Goal: Task Accomplishment & Management: Manage account settings

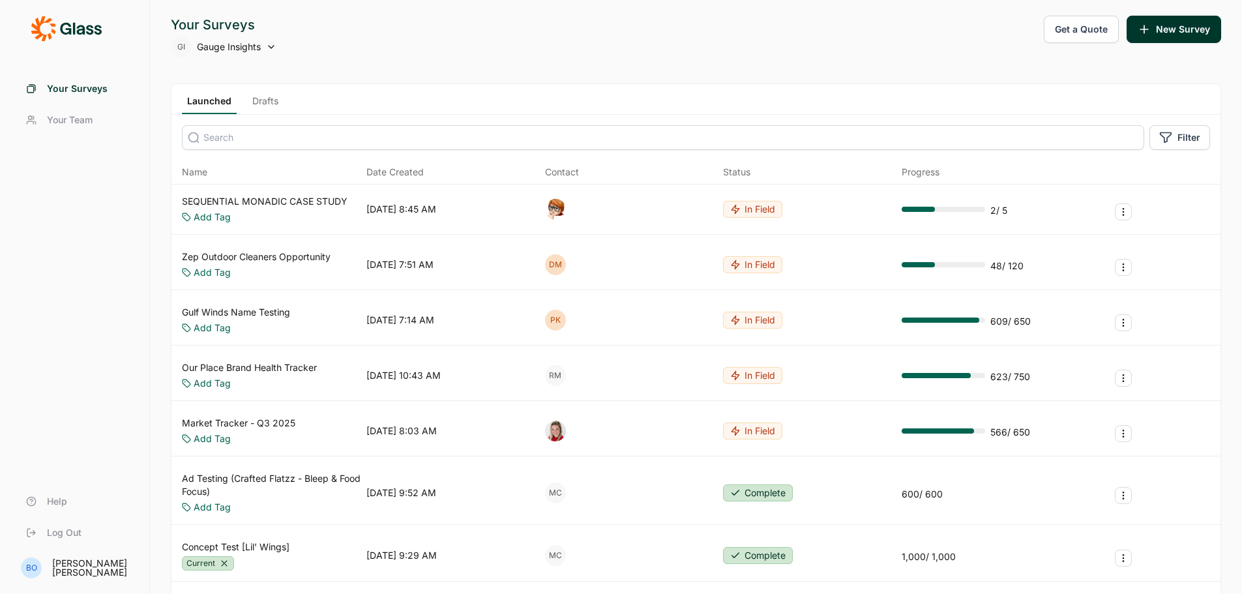
click at [261, 97] on link "Drafts" at bounding box center [265, 105] width 37 height 20
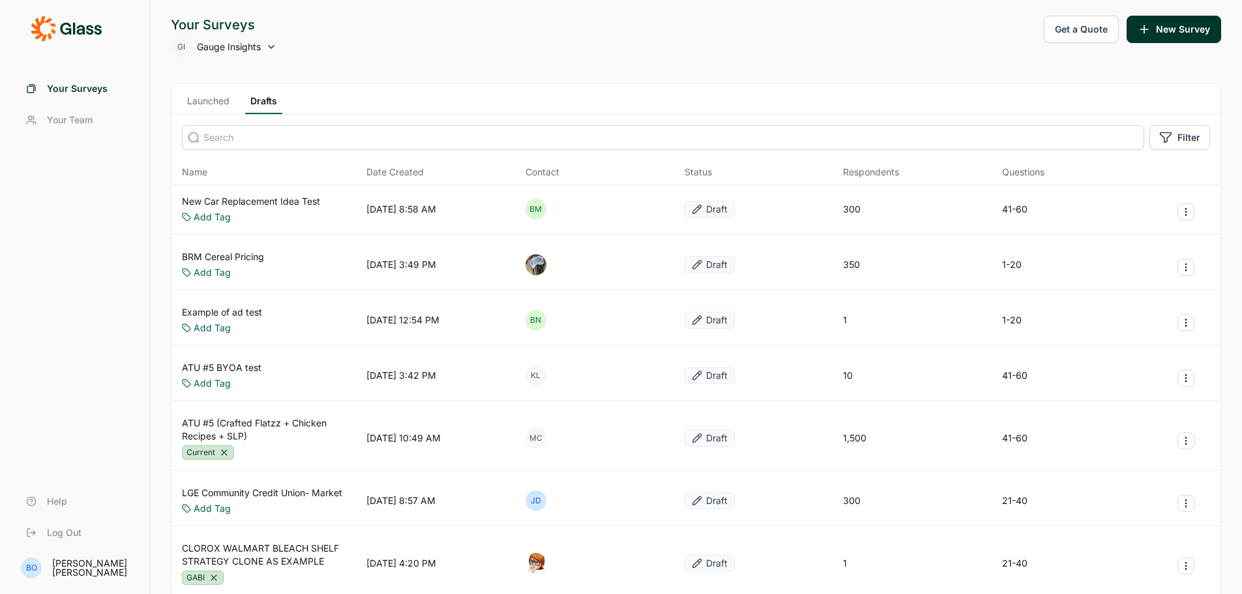
click at [269, 202] on link "New Car Replacement Idea Test" at bounding box center [251, 201] width 138 height 13
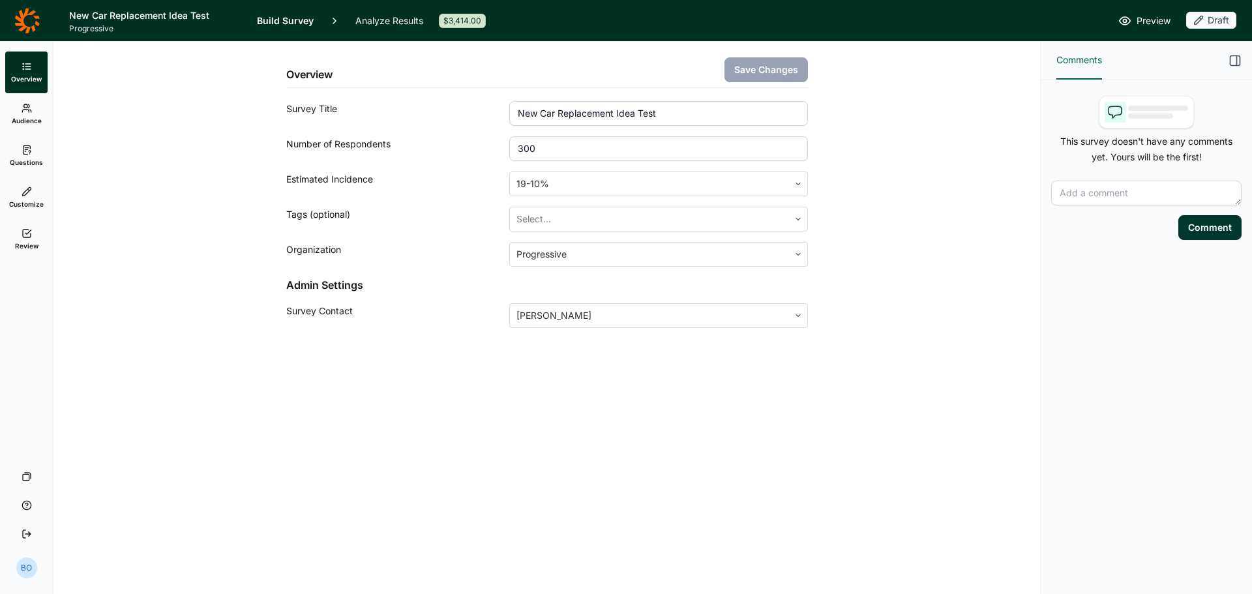
click at [18, 226] on link "Review" at bounding box center [26, 239] width 42 height 42
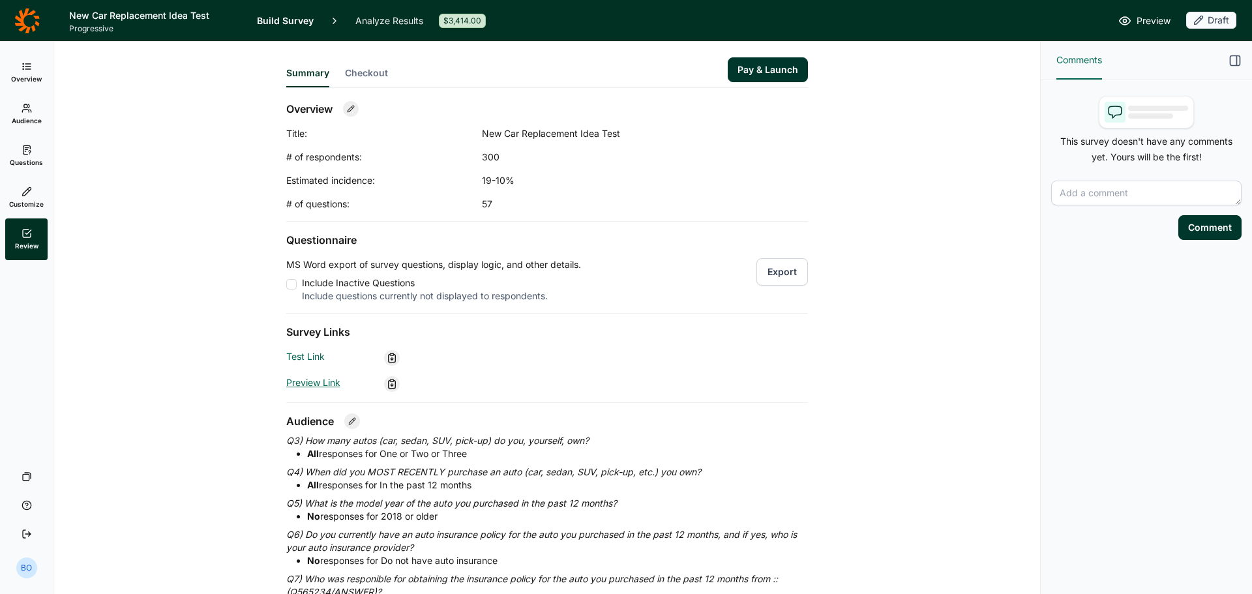
click at [311, 386] on link "Preview Link" at bounding box center [313, 382] width 54 height 11
click at [25, 61] on icon at bounding box center [27, 66] width 10 height 10
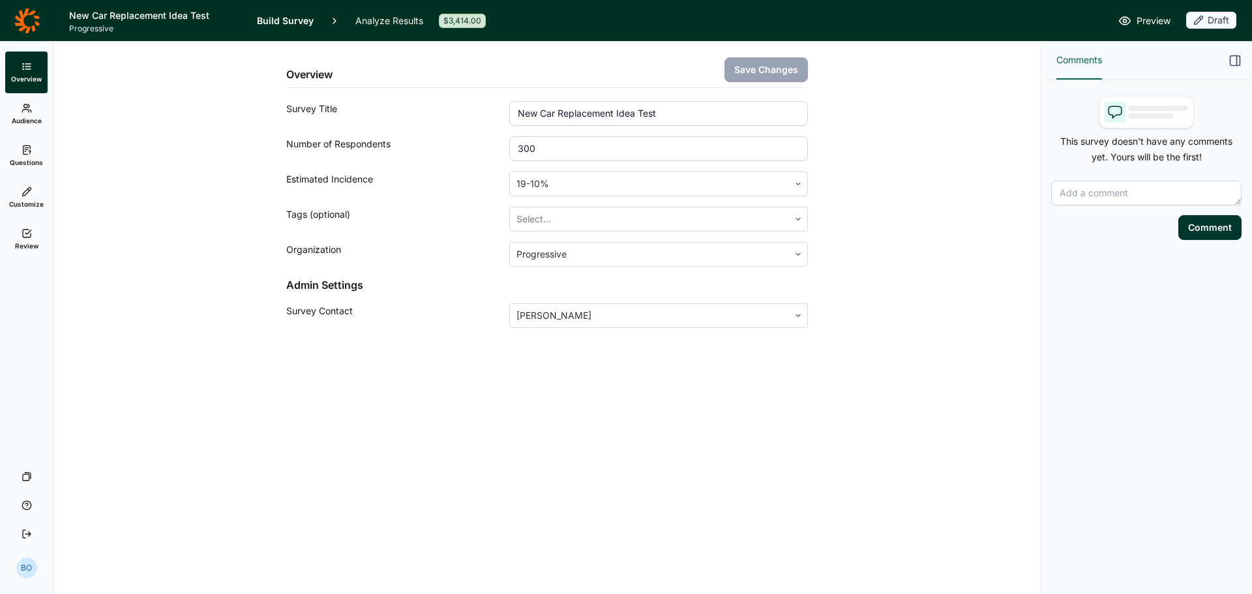
click at [28, 110] on use at bounding box center [26, 108] width 8 height 8
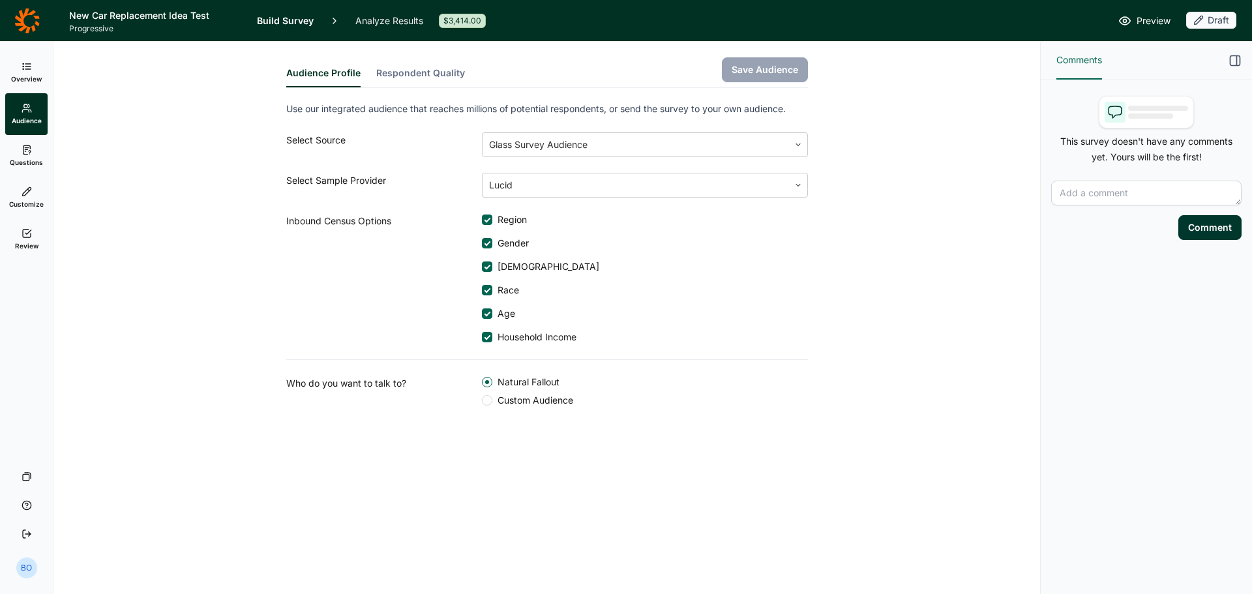
click at [31, 155] on icon at bounding box center [27, 150] width 10 height 10
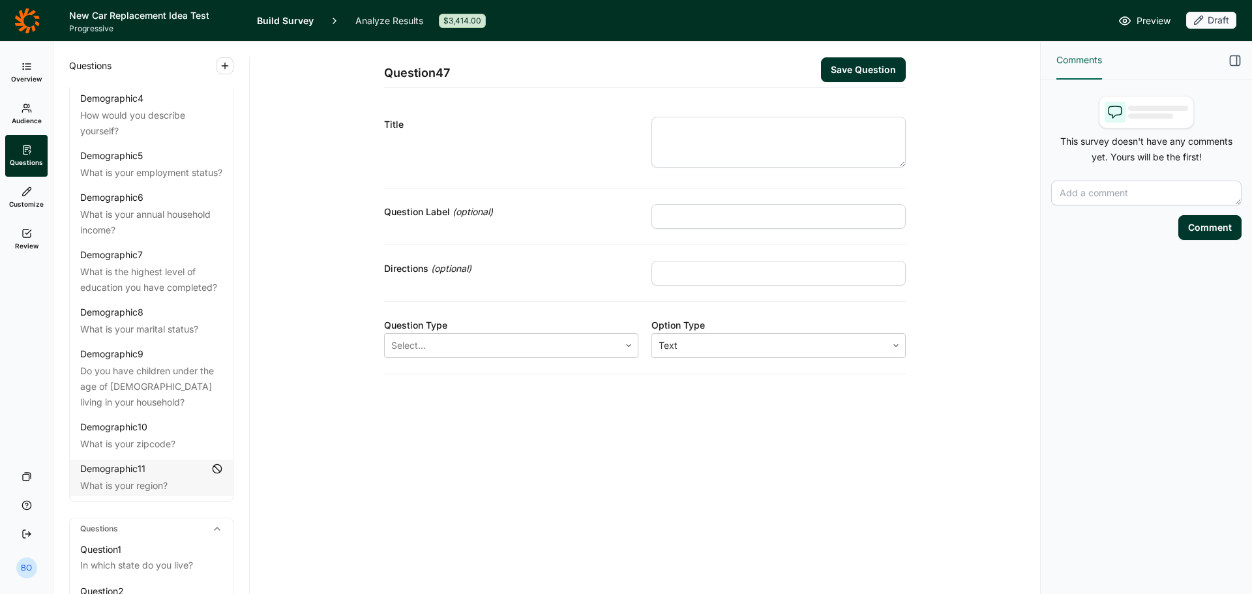
scroll to position [196, 0]
click at [33, 117] on span "Audience" at bounding box center [27, 120] width 30 height 9
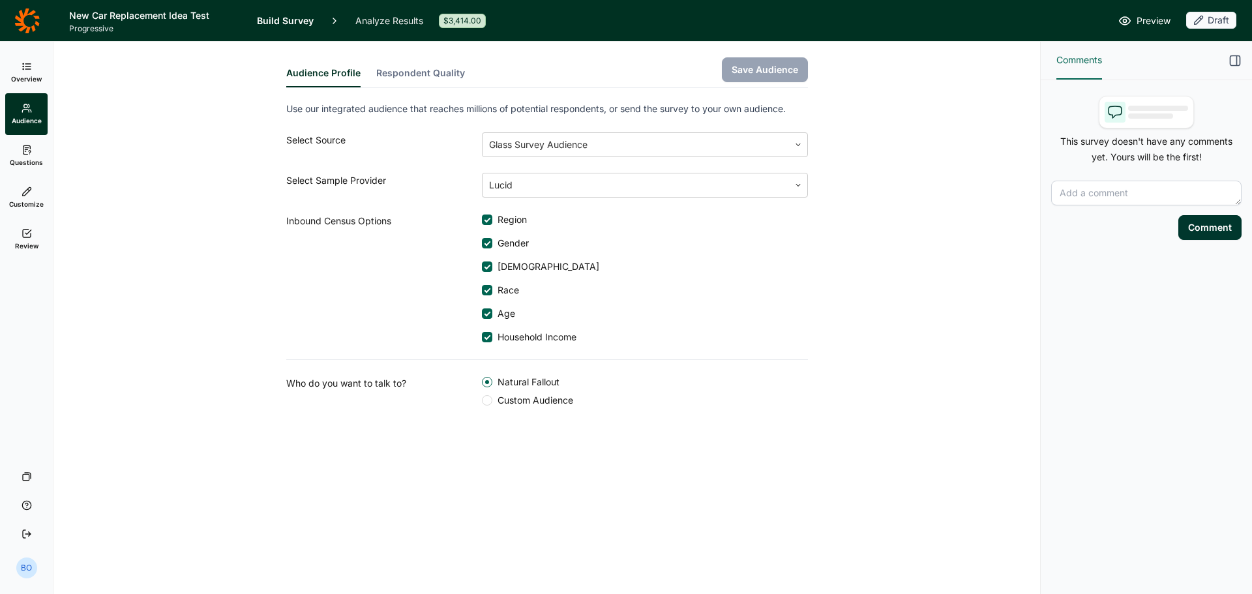
click at [25, 157] on link "Questions" at bounding box center [26, 156] width 42 height 42
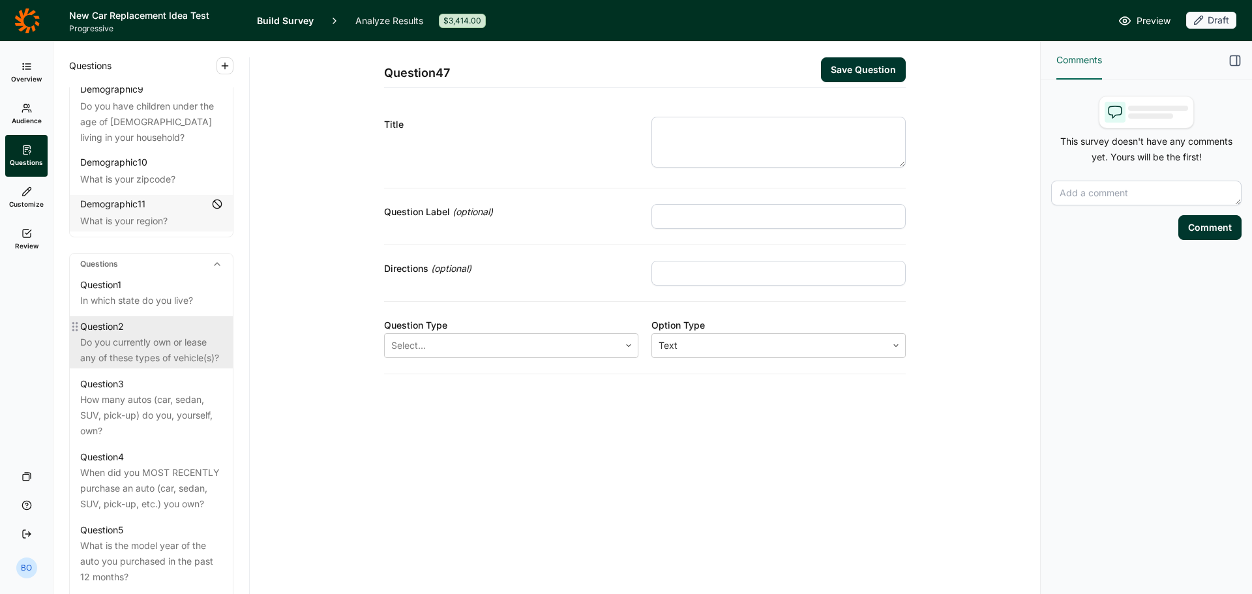
scroll to position [522, 0]
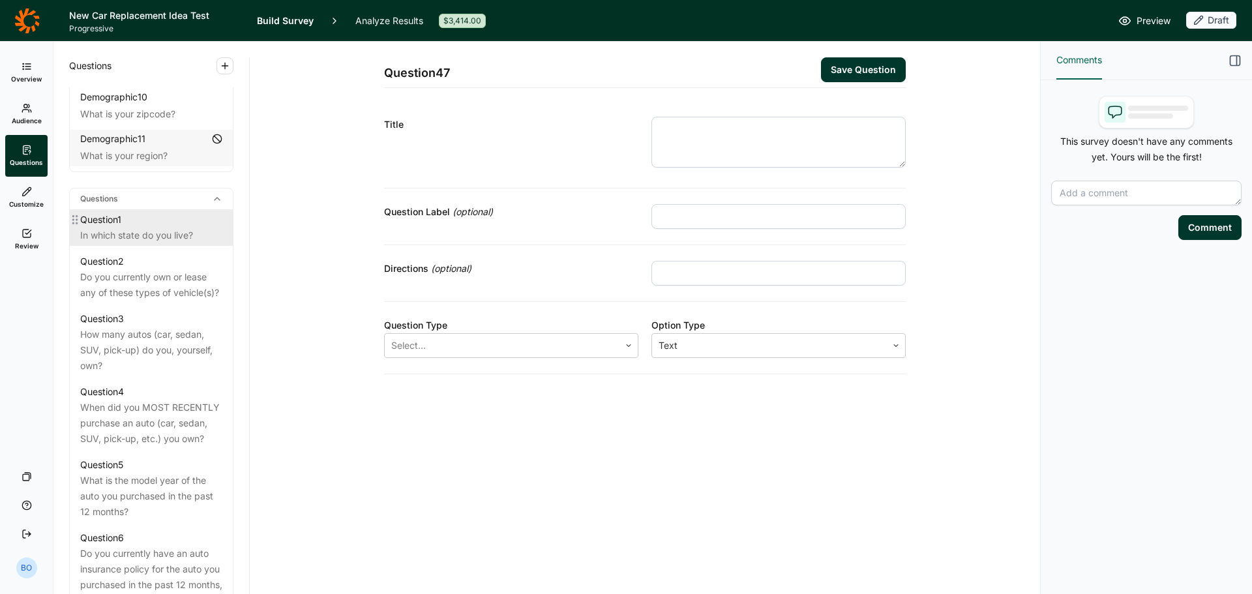
click at [154, 229] on div "In which state do you live?" at bounding box center [151, 236] width 142 height 16
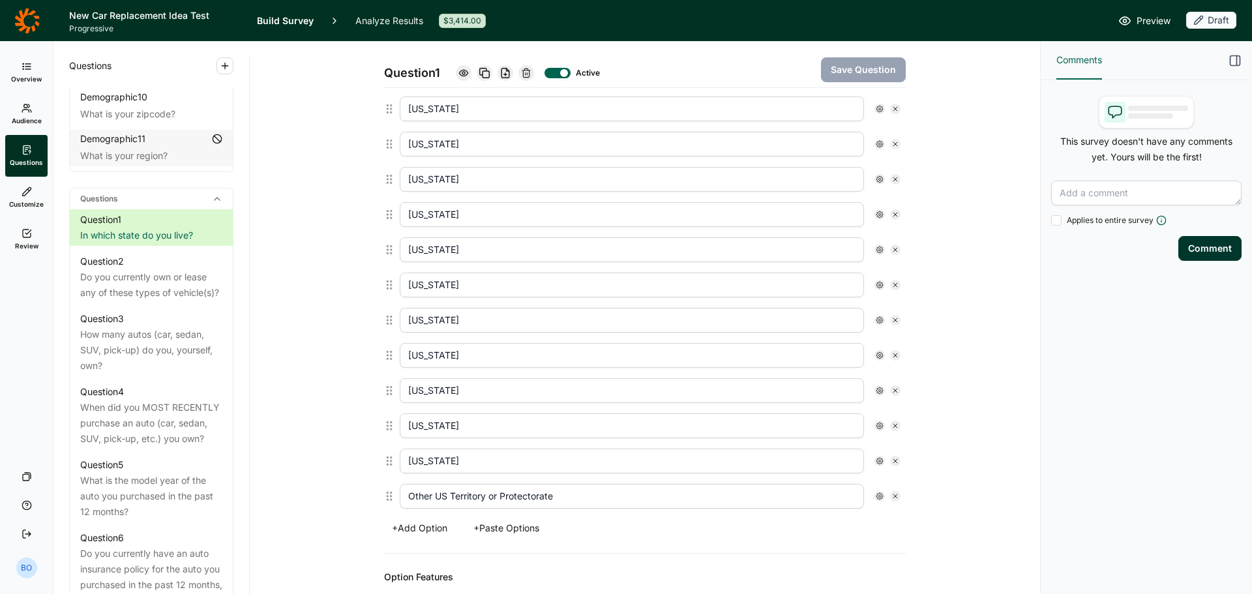
scroll to position [2064, 0]
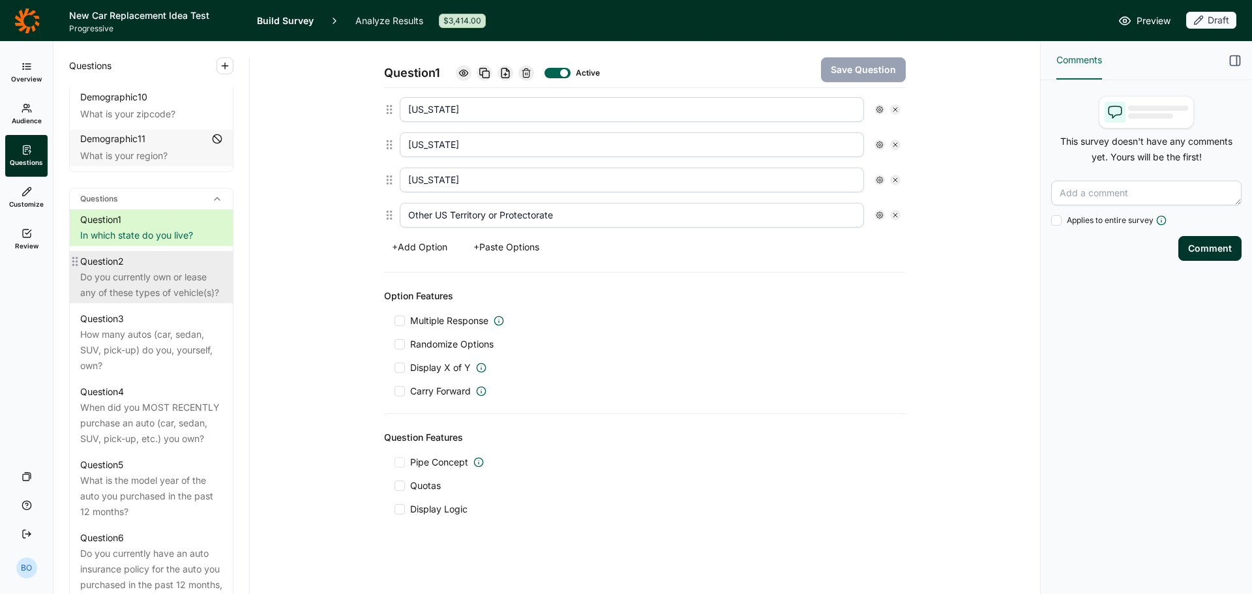
click at [158, 288] on div "Do you currently own or lease any of these types of vehicle(s)?" at bounding box center [151, 284] width 142 height 31
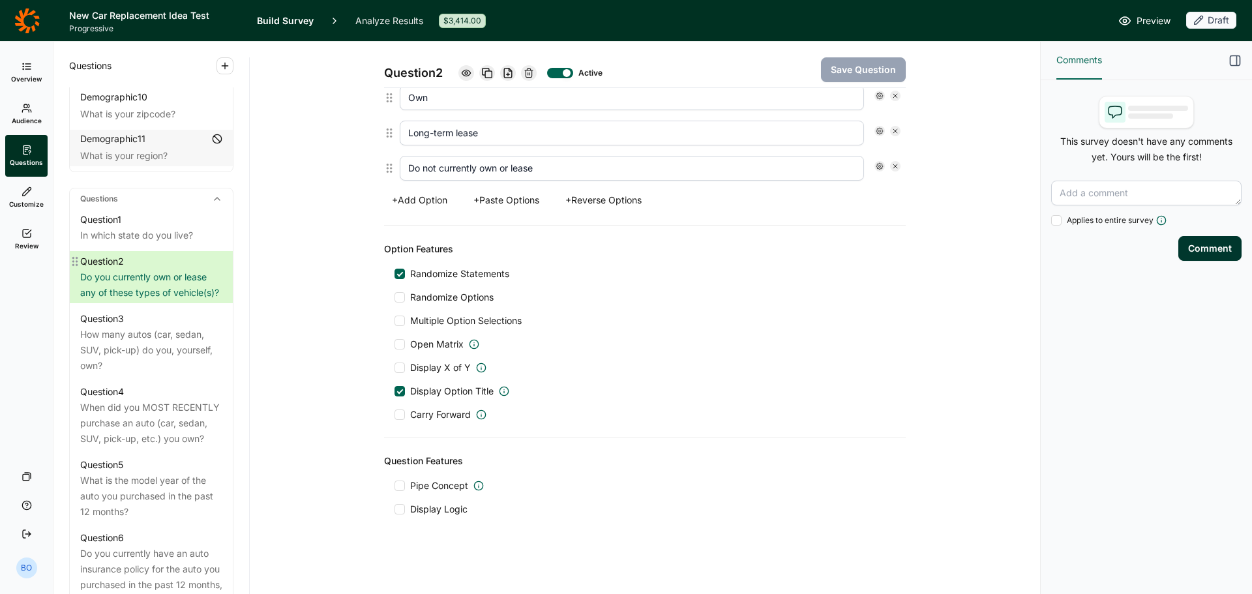
scroll to position [563, 0]
click at [162, 368] on div "How many autos (car, sedan, SUV, pick-up) do you, yourself, own?" at bounding box center [151, 350] width 142 height 47
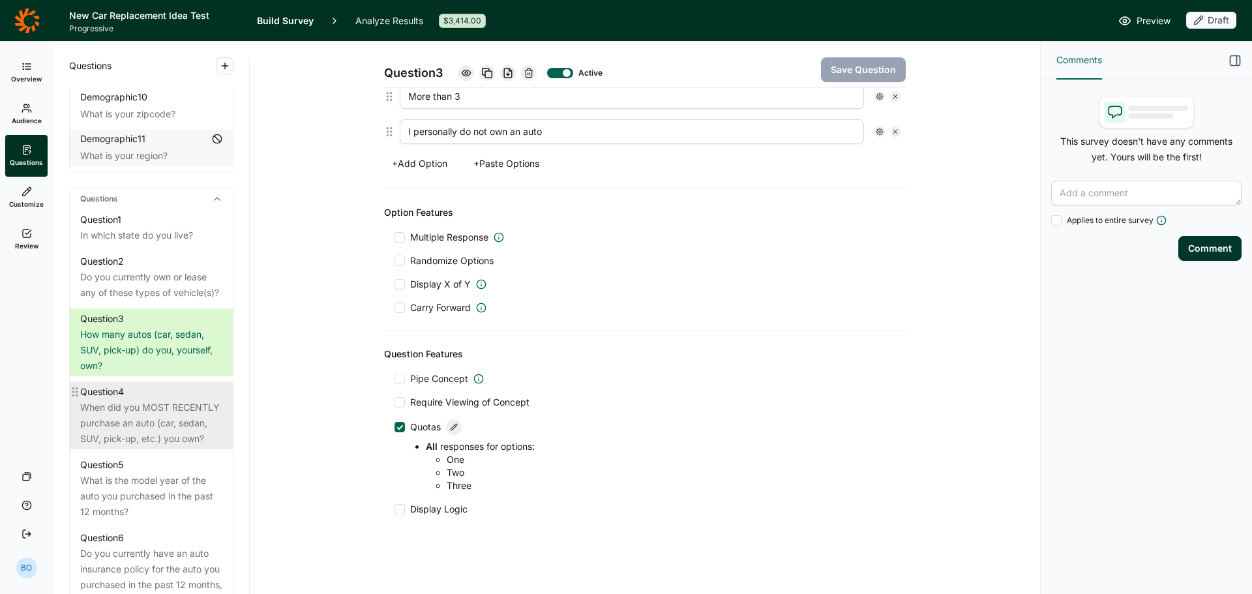
click at [183, 428] on div "When did you MOST RECENTLY purchase an auto (car, sedan, SUV, pick-up, etc.) yo…" at bounding box center [151, 423] width 142 height 47
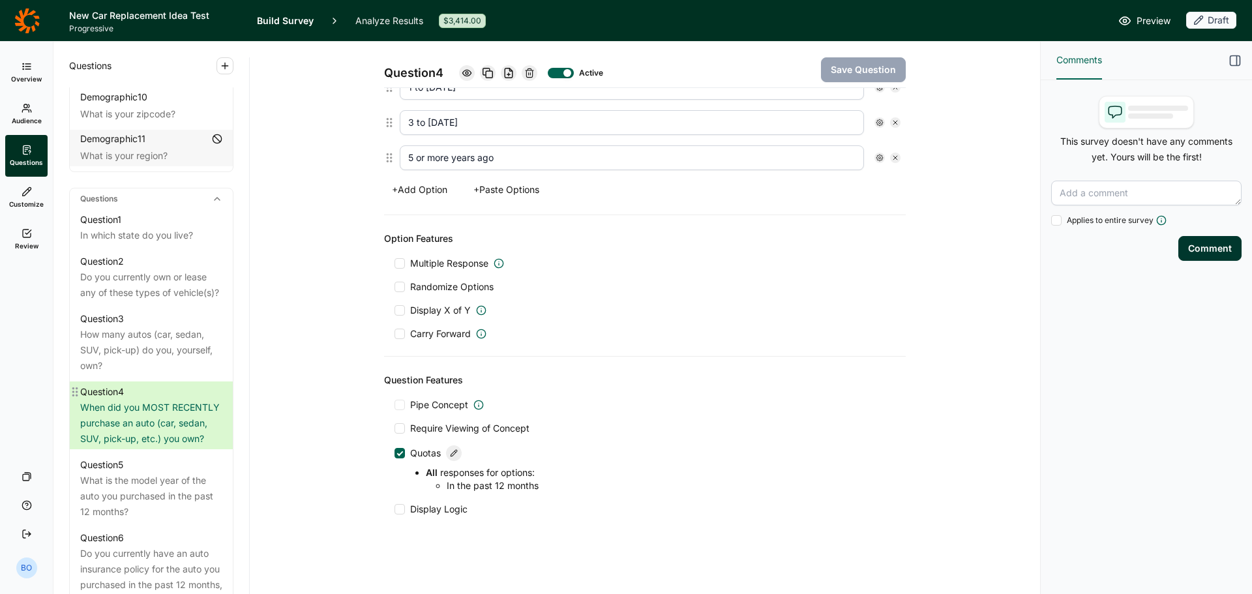
scroll to position [454, 0]
click at [121, 506] on div "What is the model year of the auto you purchased in the past 12 months?" at bounding box center [151, 496] width 142 height 47
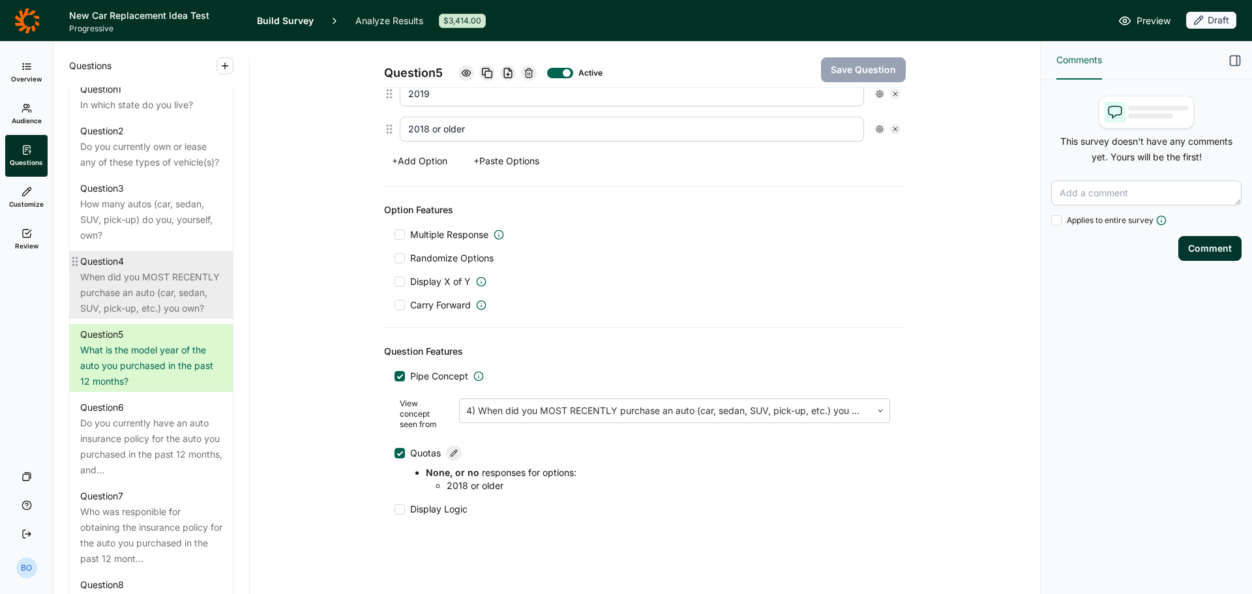
scroll to position [782, 0]
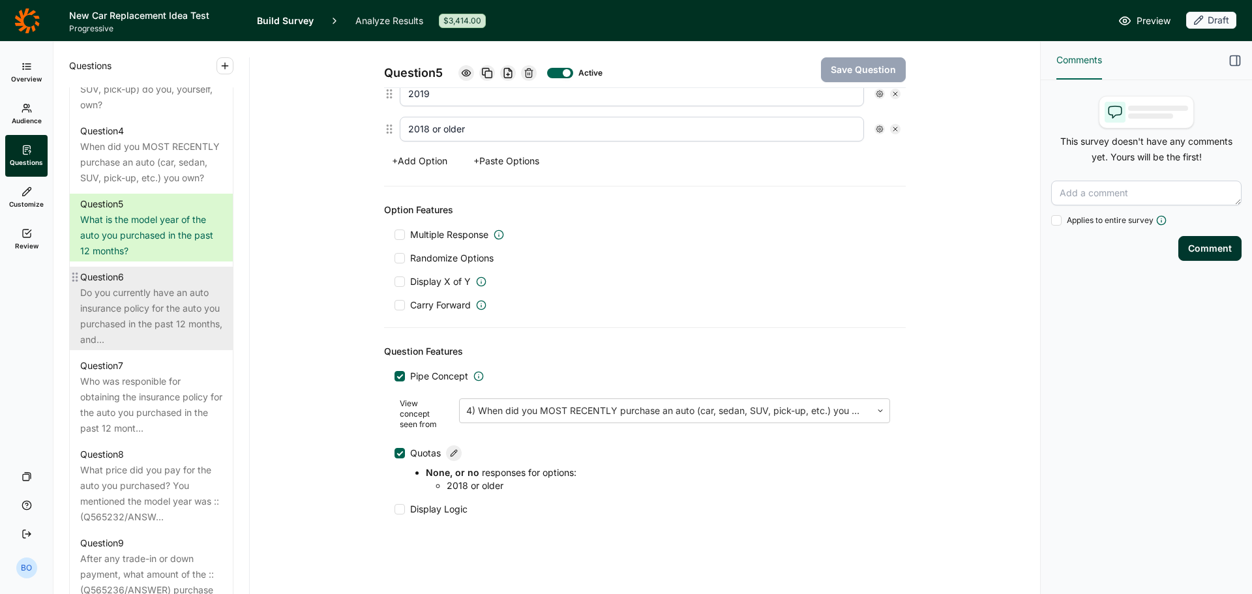
click at [160, 346] on div "Do you currently have an auto insurance policy for the auto you purchased in th…" at bounding box center [151, 316] width 142 height 63
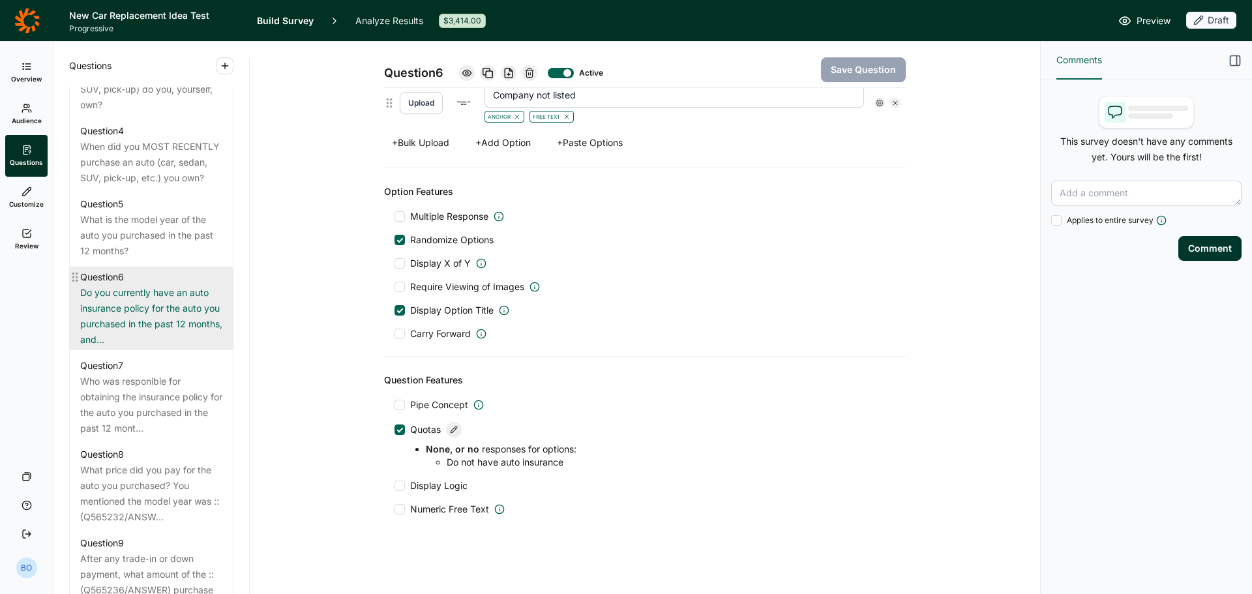
scroll to position [913, 0]
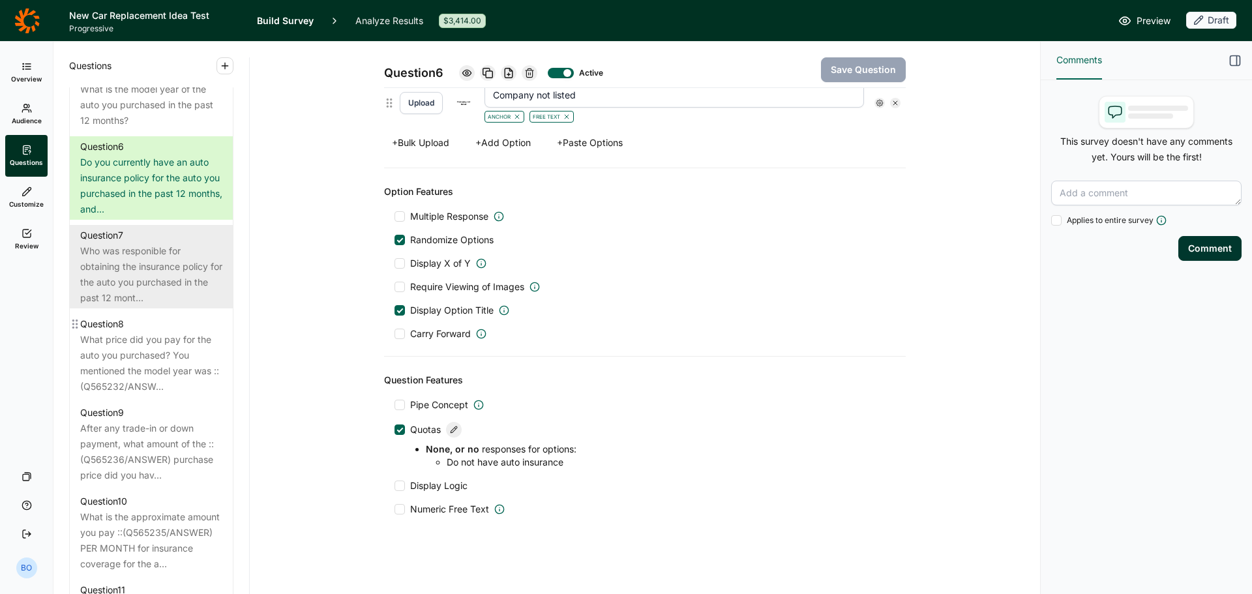
click at [145, 306] on div "Who was responible for obtaining the insurance policy for the auto you purchase…" at bounding box center [151, 274] width 142 height 63
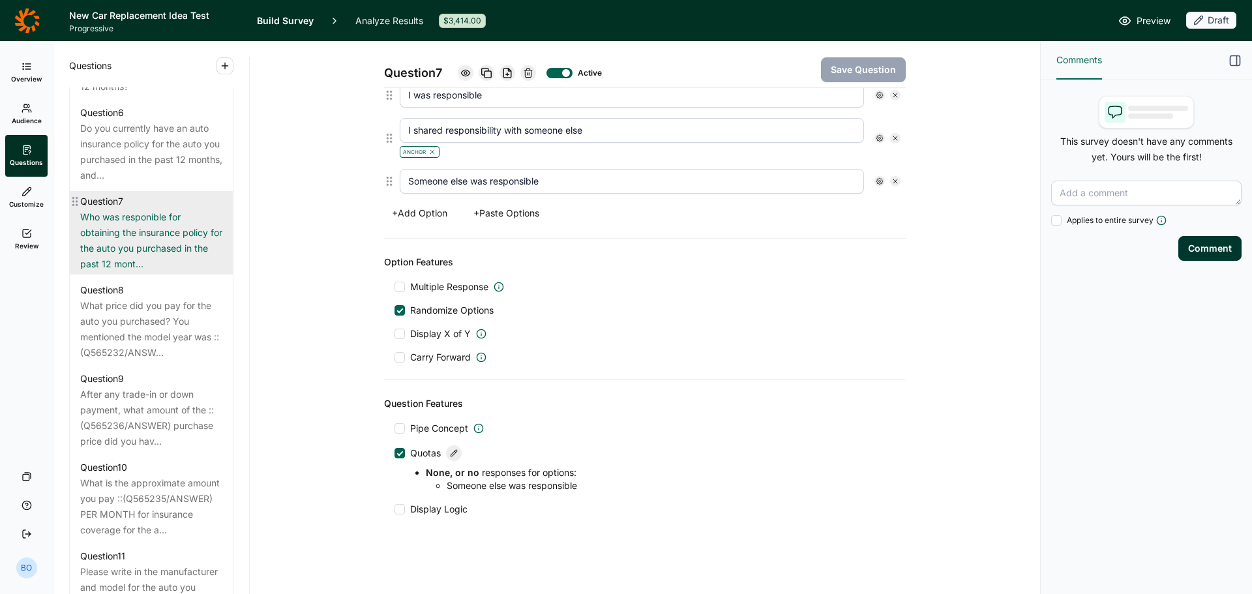
scroll to position [978, 0]
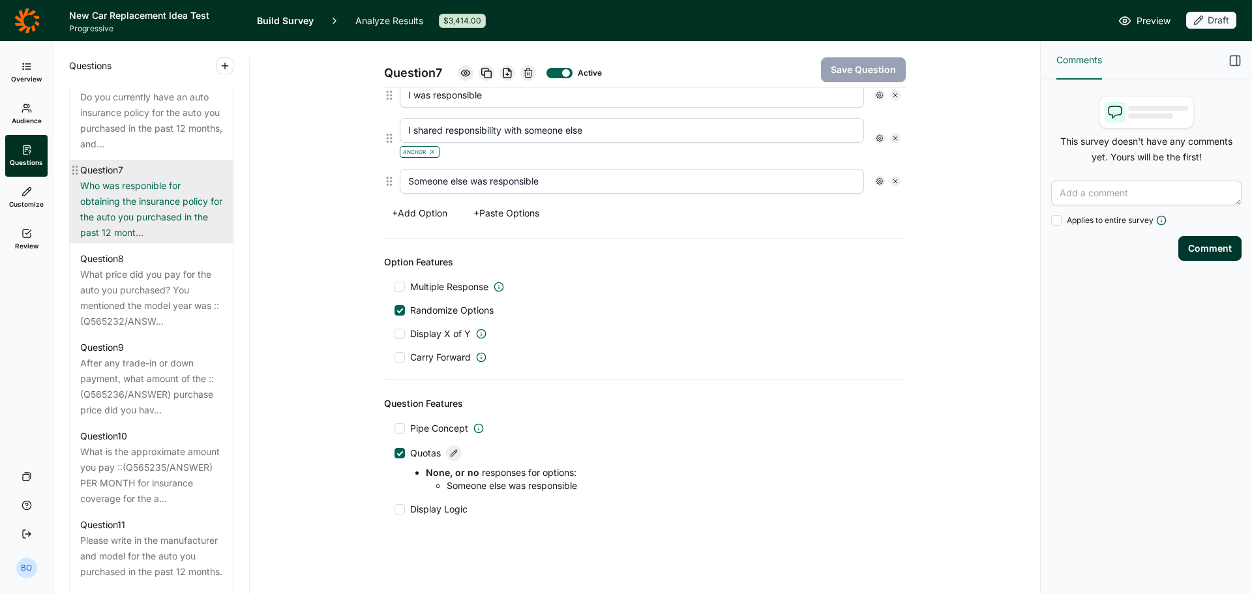
click at [145, 312] on div "What price did you pay for the auto you purchased? You mentioned the model year…" at bounding box center [151, 298] width 142 height 63
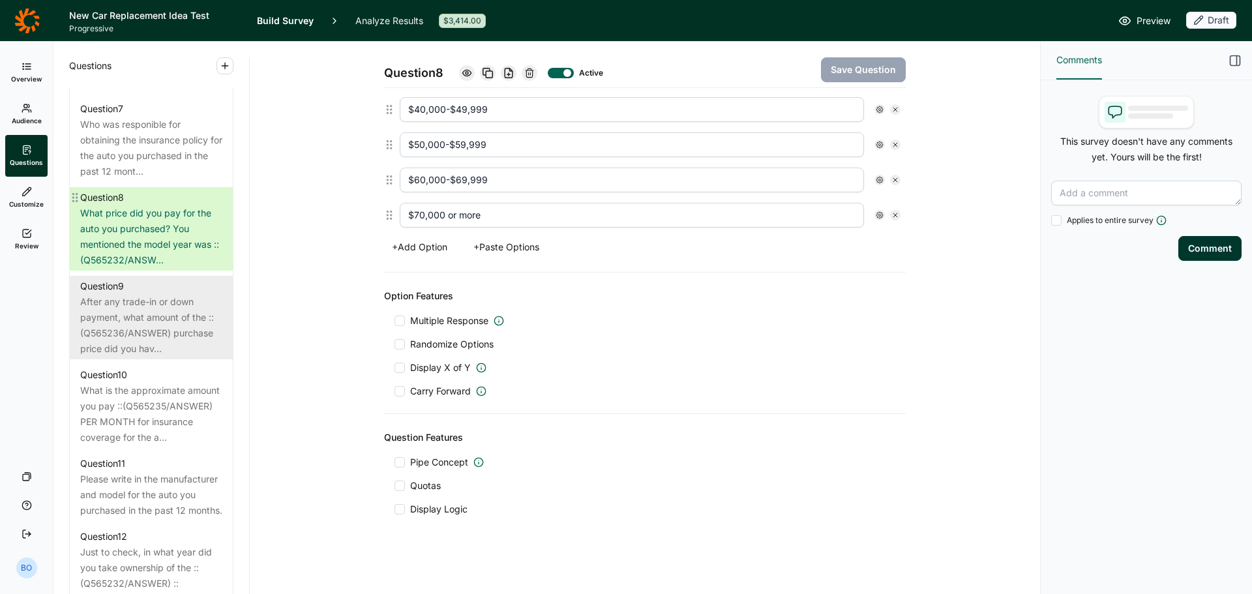
scroll to position [1108, 0]
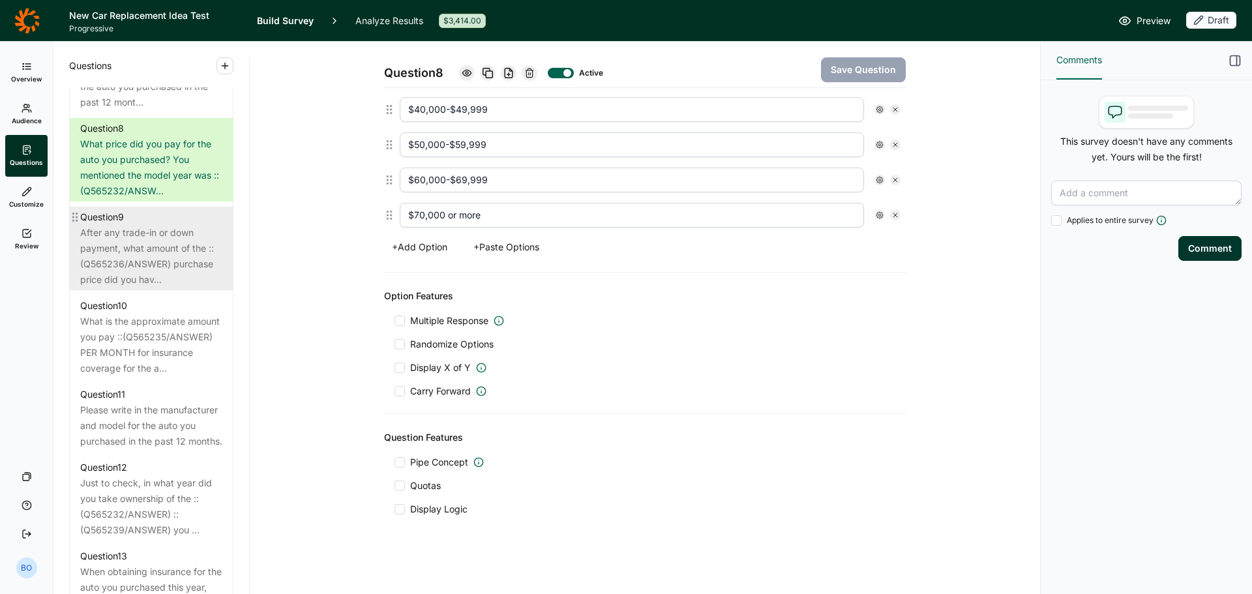
click at [139, 280] on div "After any trade-in or down payment, what amount of the ::(Q565236/ANSWER) purch…" at bounding box center [151, 256] width 142 height 63
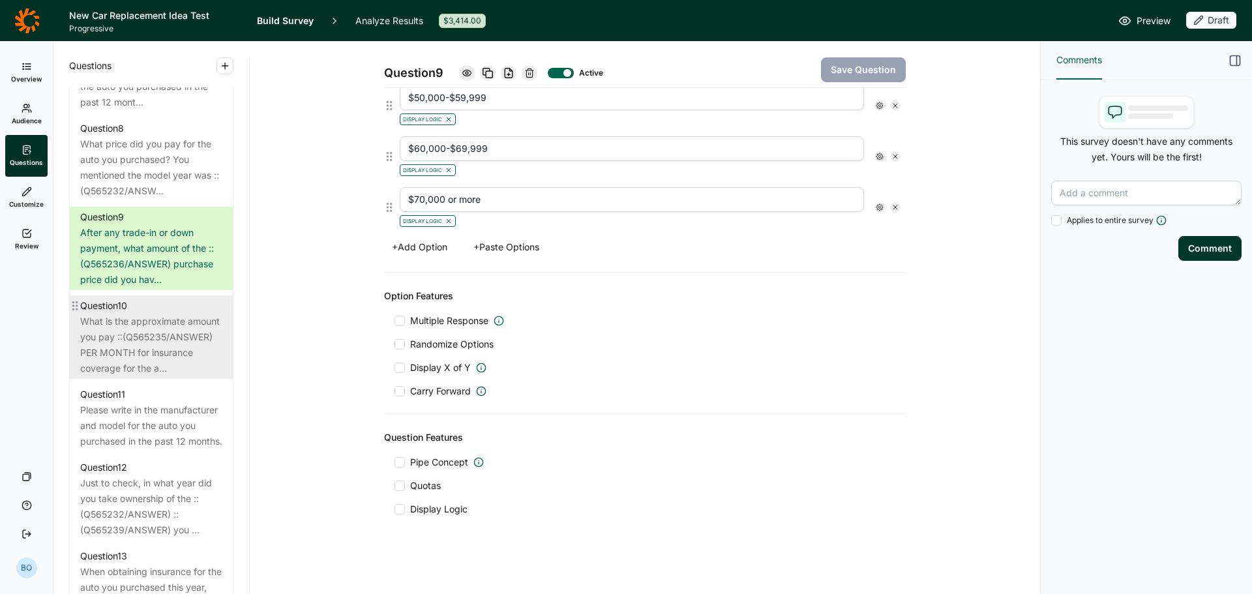
click at [147, 364] on div "What is the approximate amount you pay ::(Q565235/ANSWER) PER MONTH for insuran…" at bounding box center [151, 345] width 142 height 63
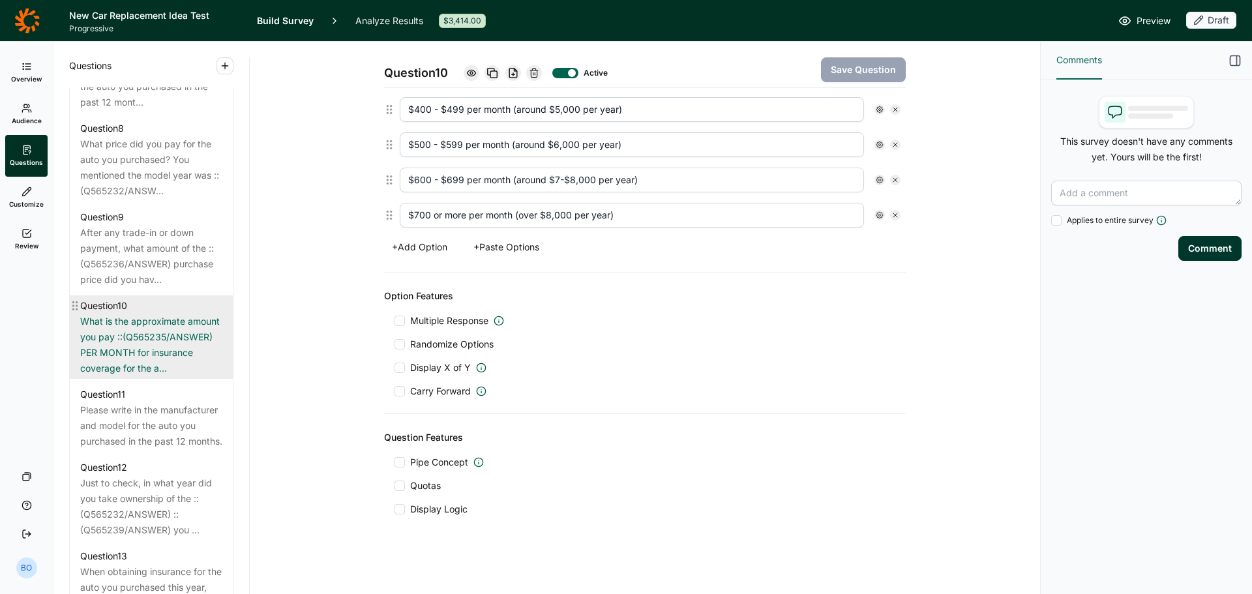
scroll to position [1239, 0]
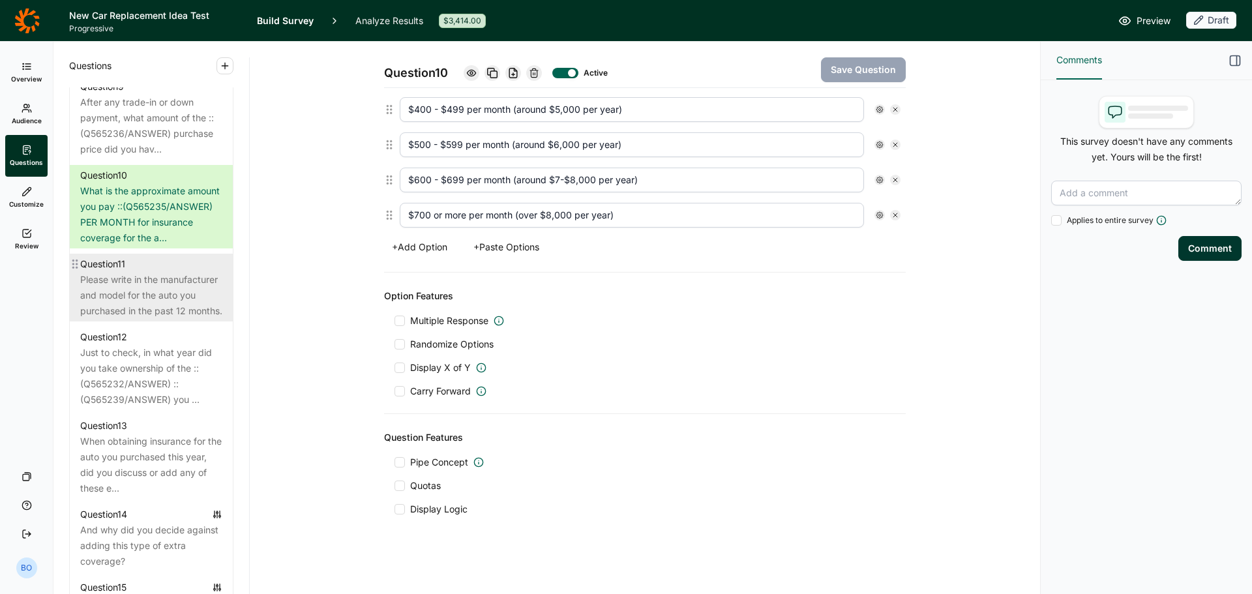
click at [140, 272] on div "Question 11" at bounding box center [151, 264] width 142 height 16
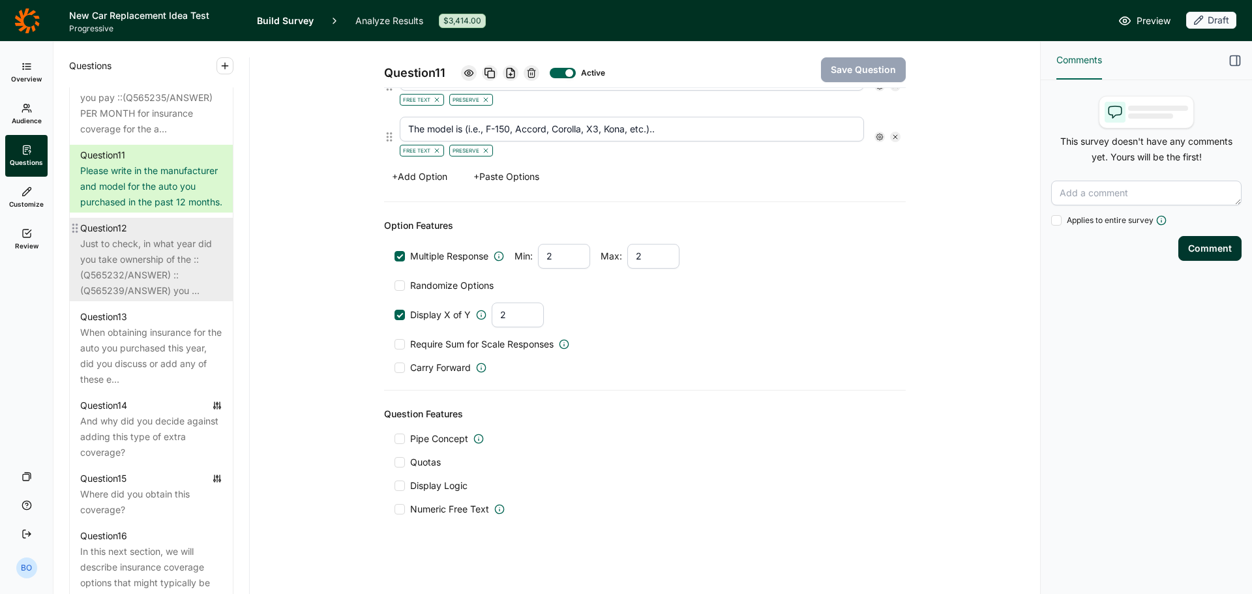
scroll to position [1369, 0]
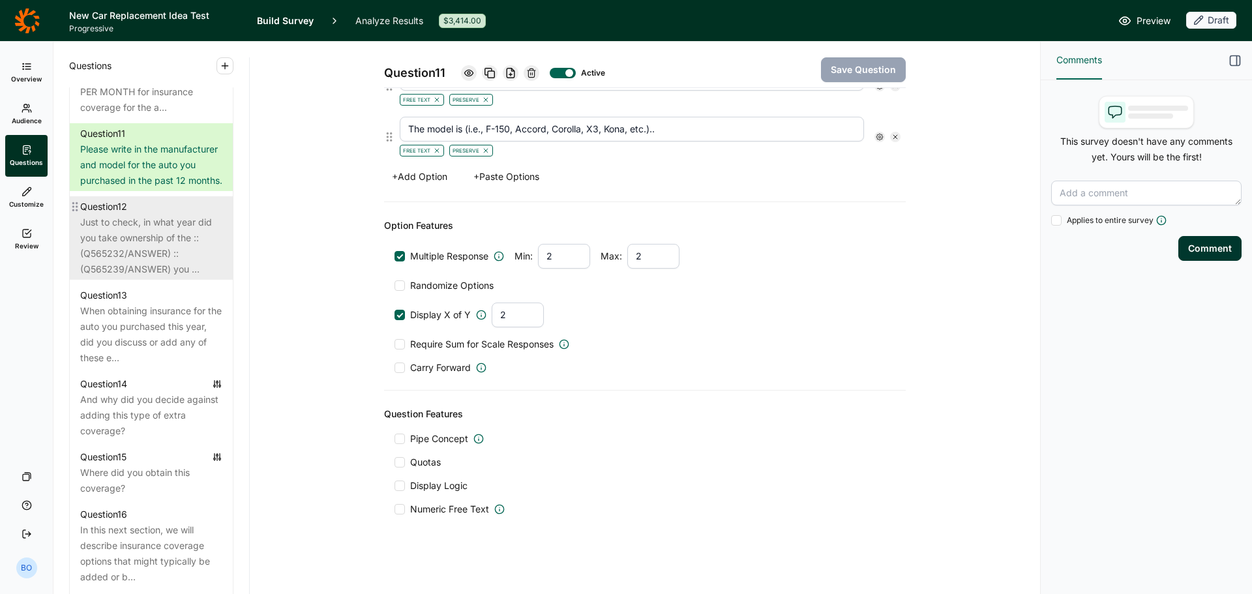
click at [134, 277] on div "Just to check, in what year did you take ownership of the ::(Q565232/ANSWER) ::…" at bounding box center [151, 245] width 142 height 63
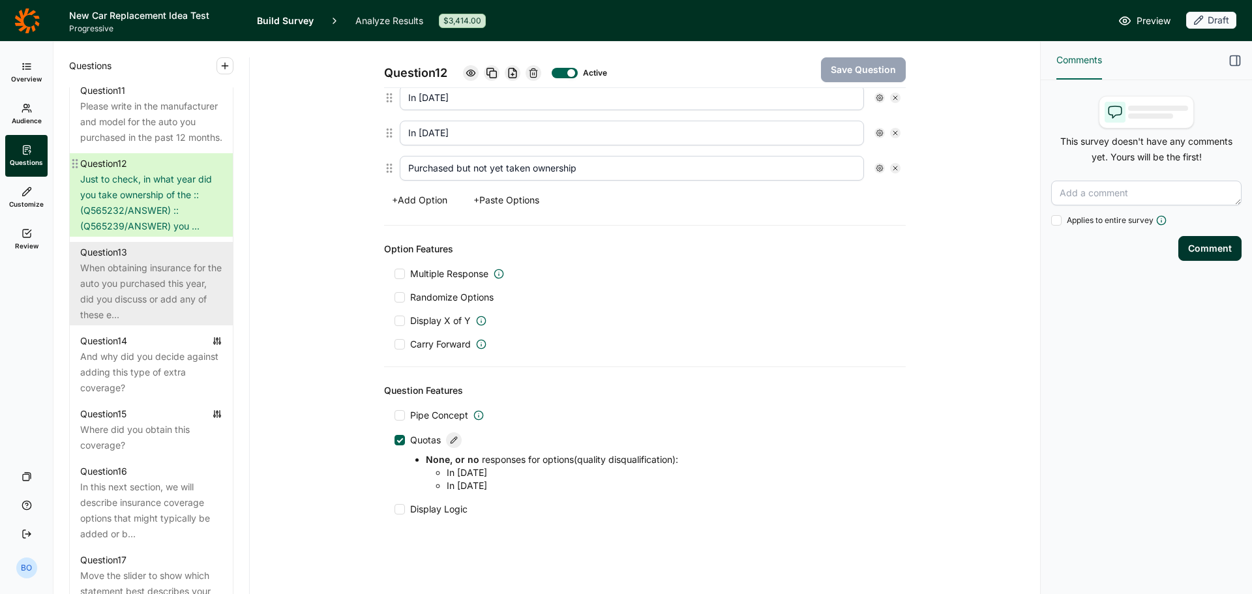
scroll to position [1434, 0]
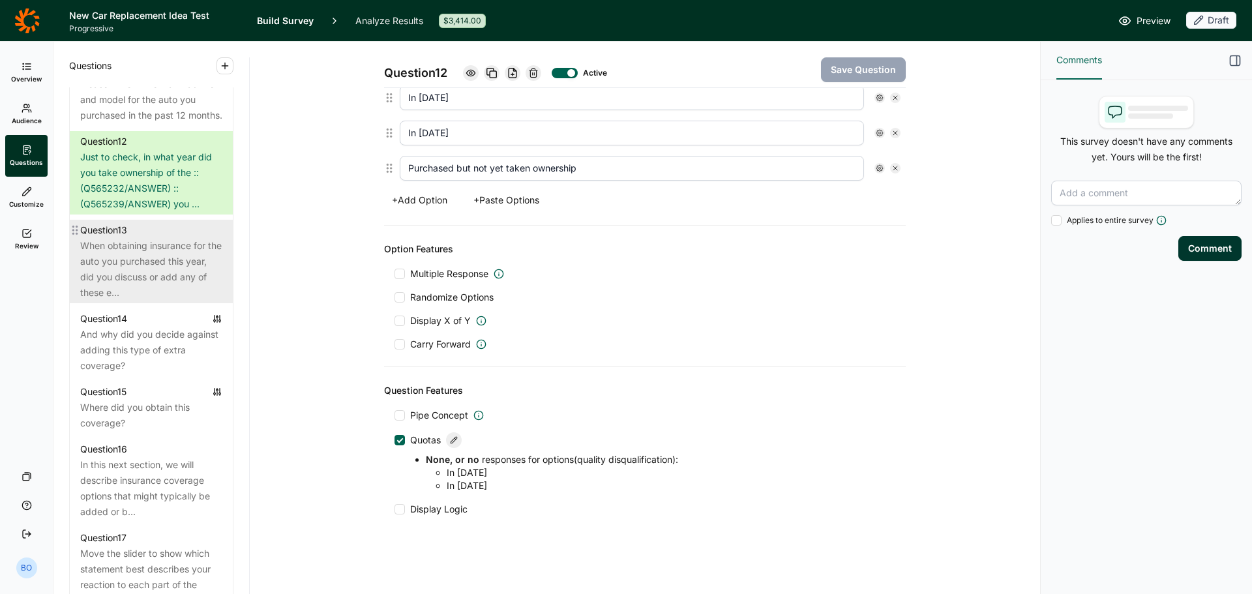
click at [138, 301] on div "When obtaining insurance for the auto you purchased this year, did you discuss …" at bounding box center [151, 269] width 142 height 63
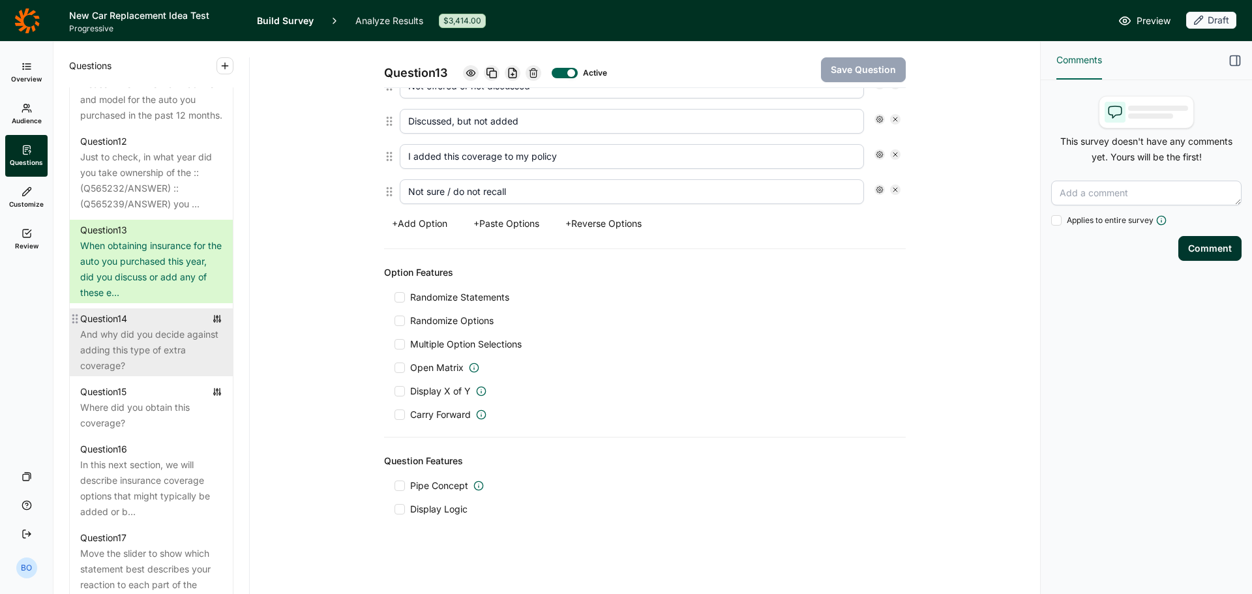
click at [155, 374] on div "And why did you decide against adding this type of extra coverage?" at bounding box center [151, 350] width 142 height 47
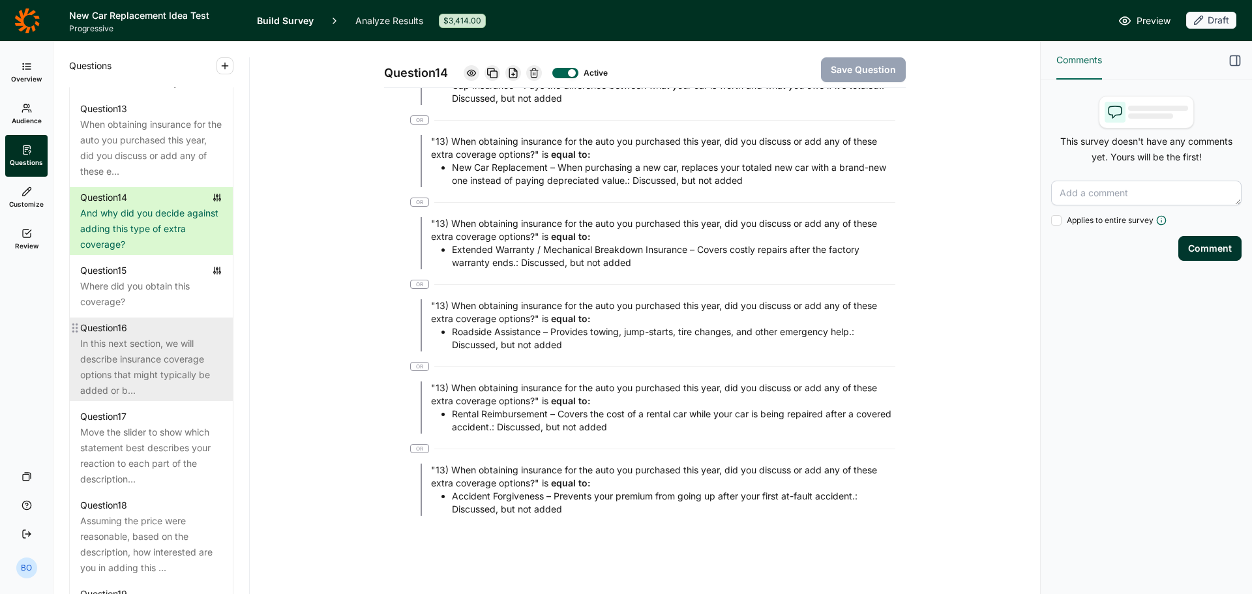
scroll to position [1565, 0]
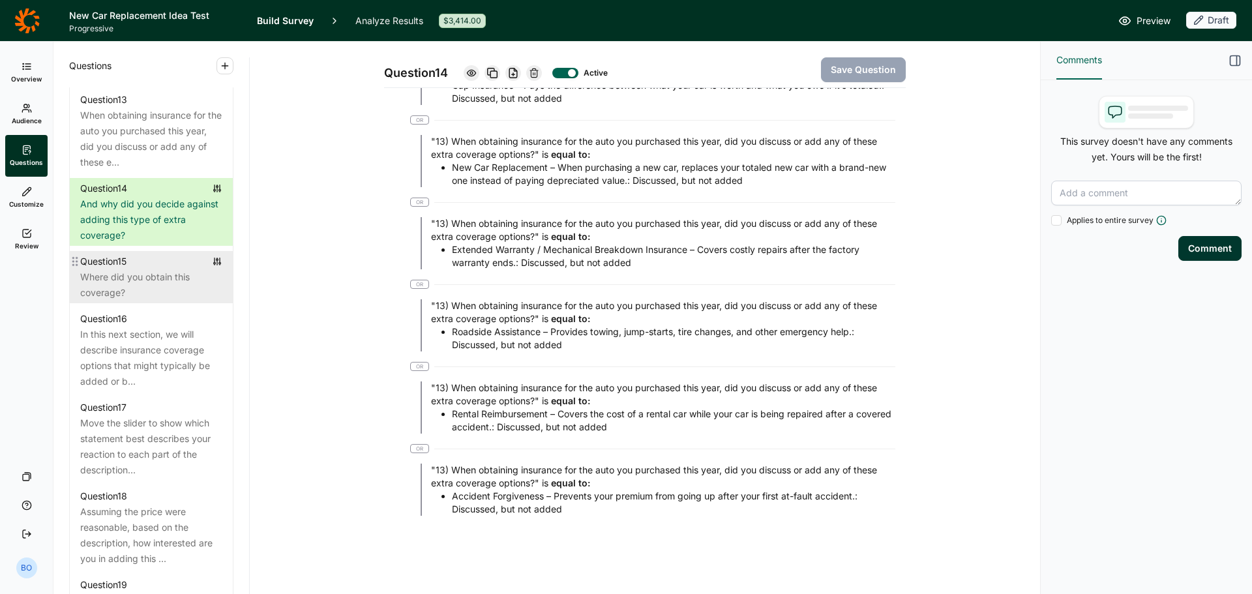
click at [151, 301] on div "Where did you obtain this coverage?" at bounding box center [151, 284] width 142 height 31
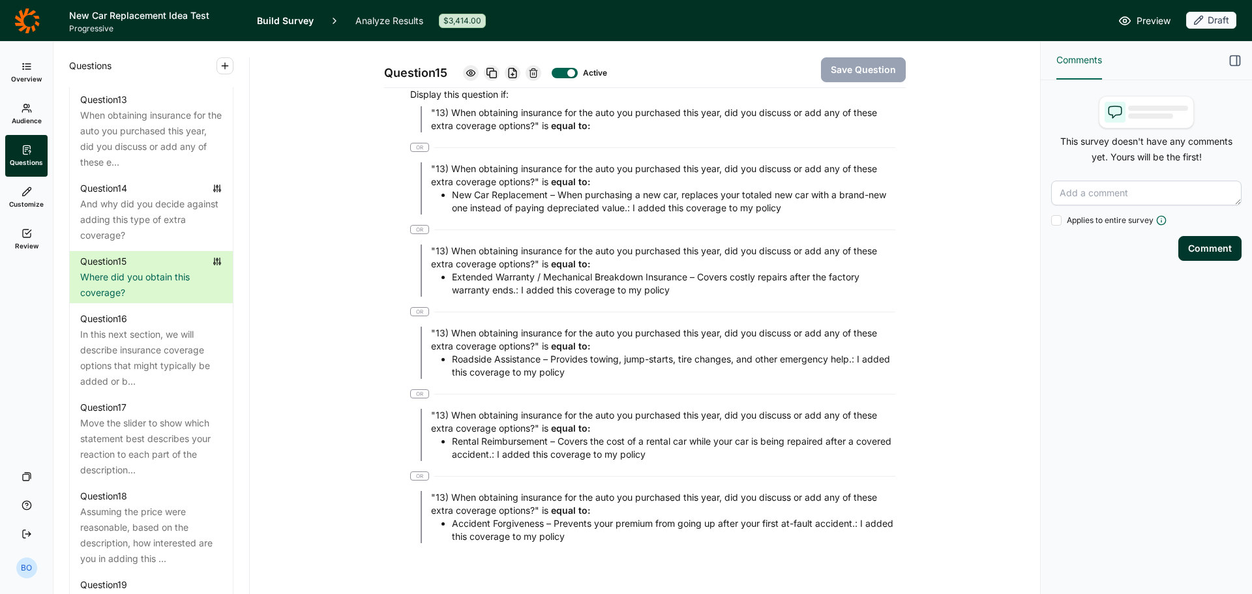
scroll to position [1282, 0]
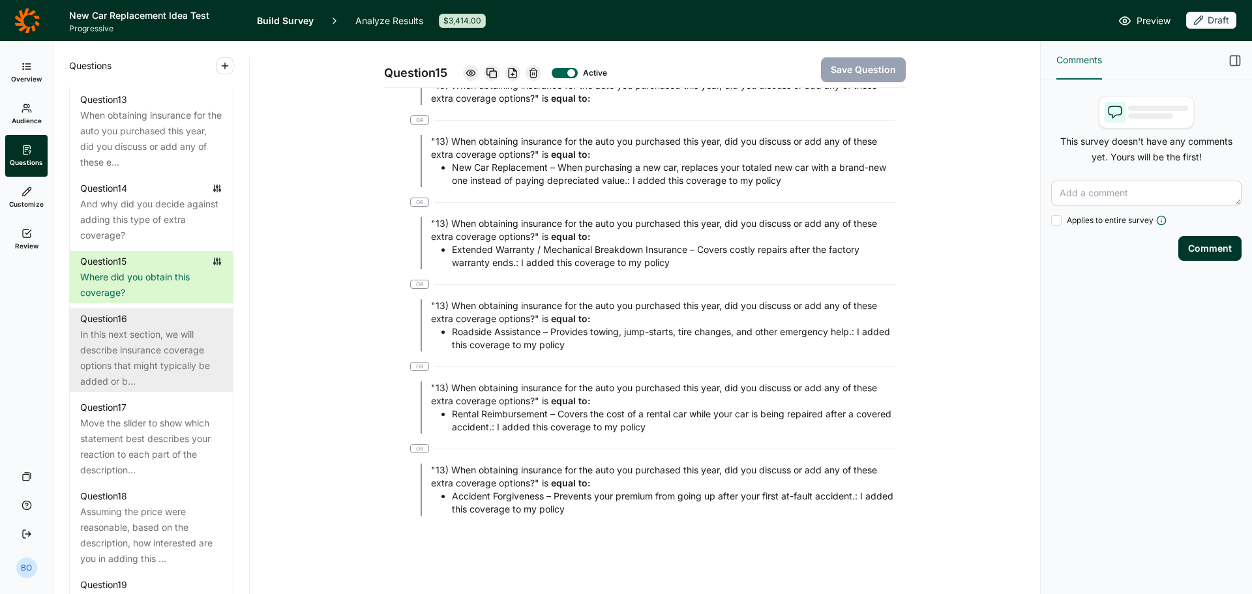
click at [101, 389] on div "In this next section, we will describe insurance coverage options that might ty…" at bounding box center [151, 358] width 142 height 63
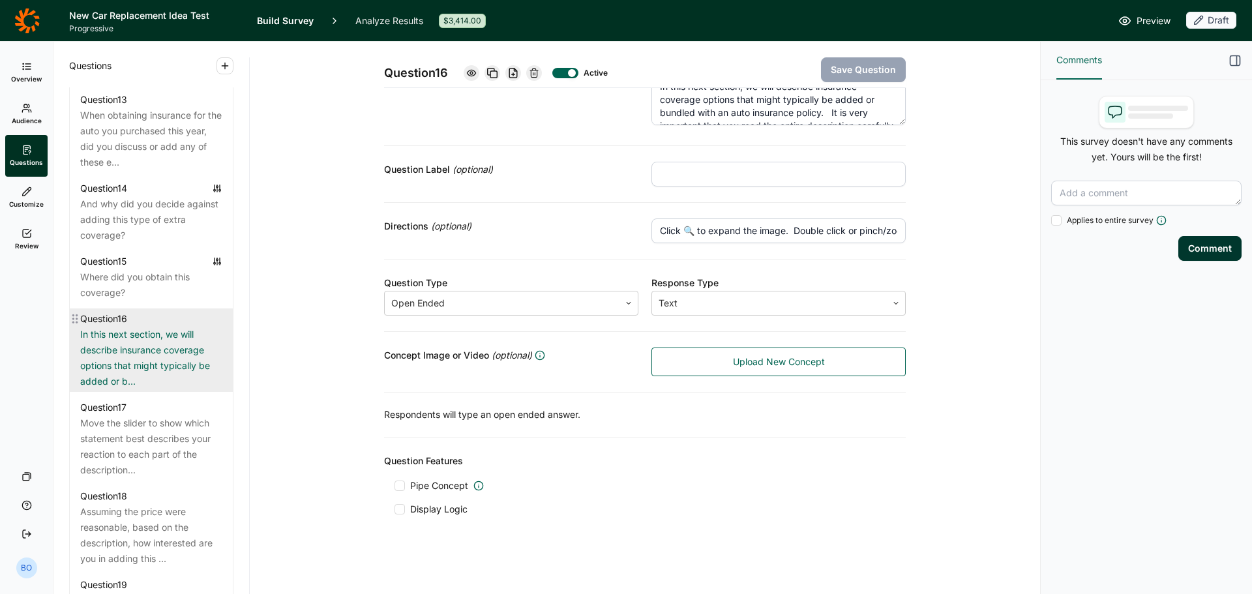
scroll to position [42, 0]
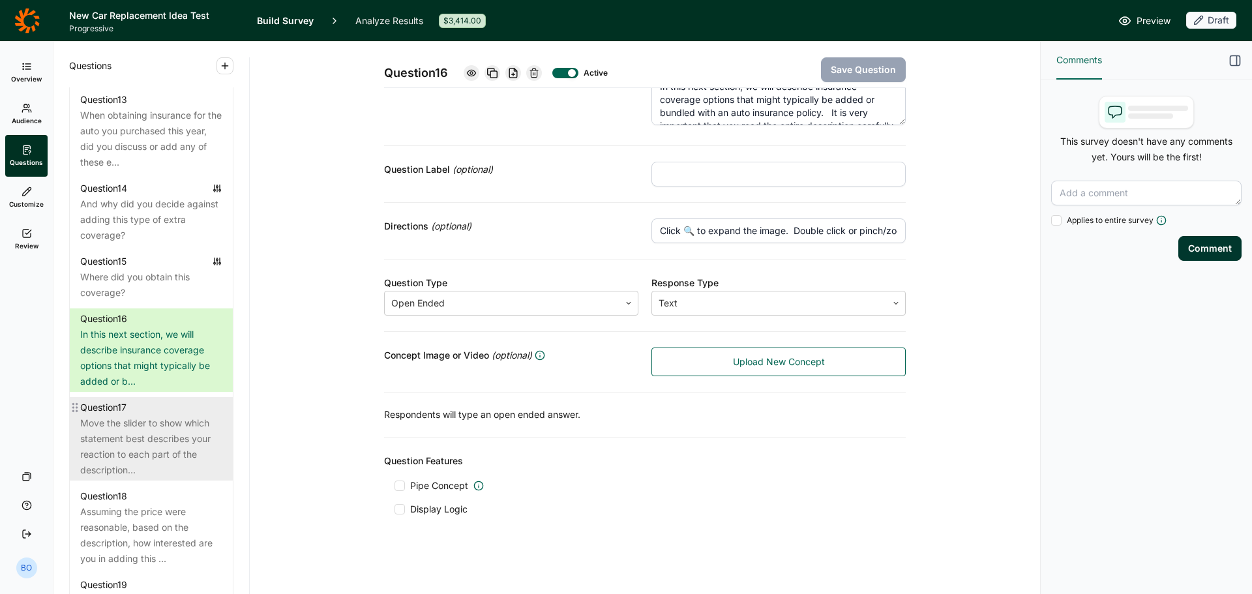
click at [120, 478] on div "Move the slider to show which statement best describes your reaction to each pa…" at bounding box center [151, 446] width 142 height 63
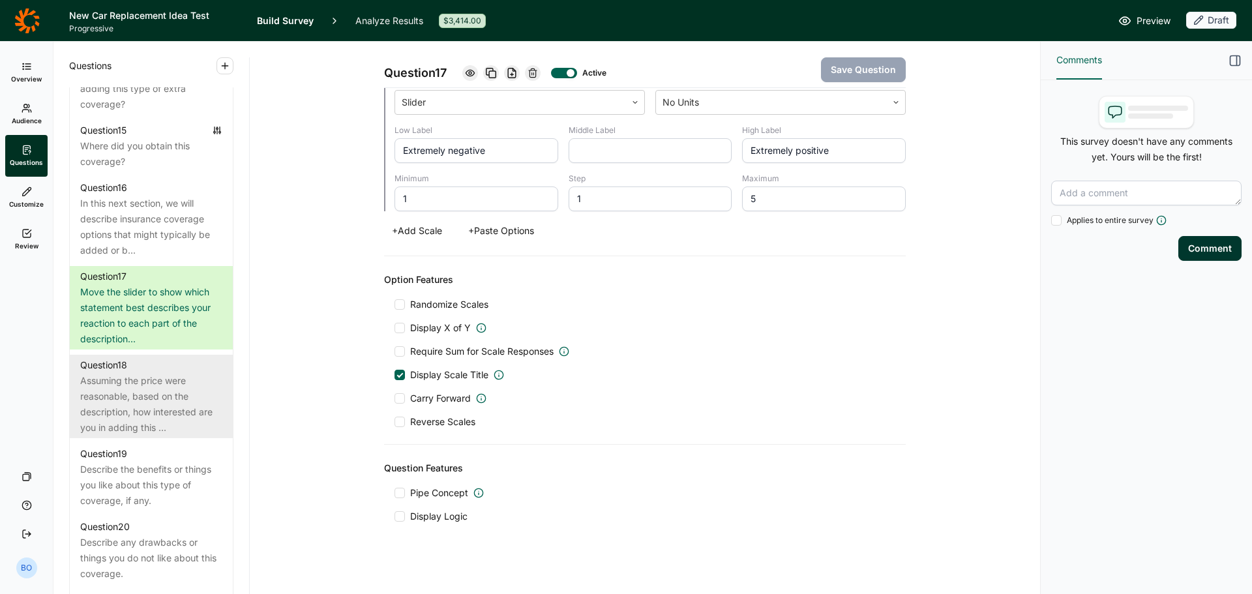
scroll to position [1760, 0]
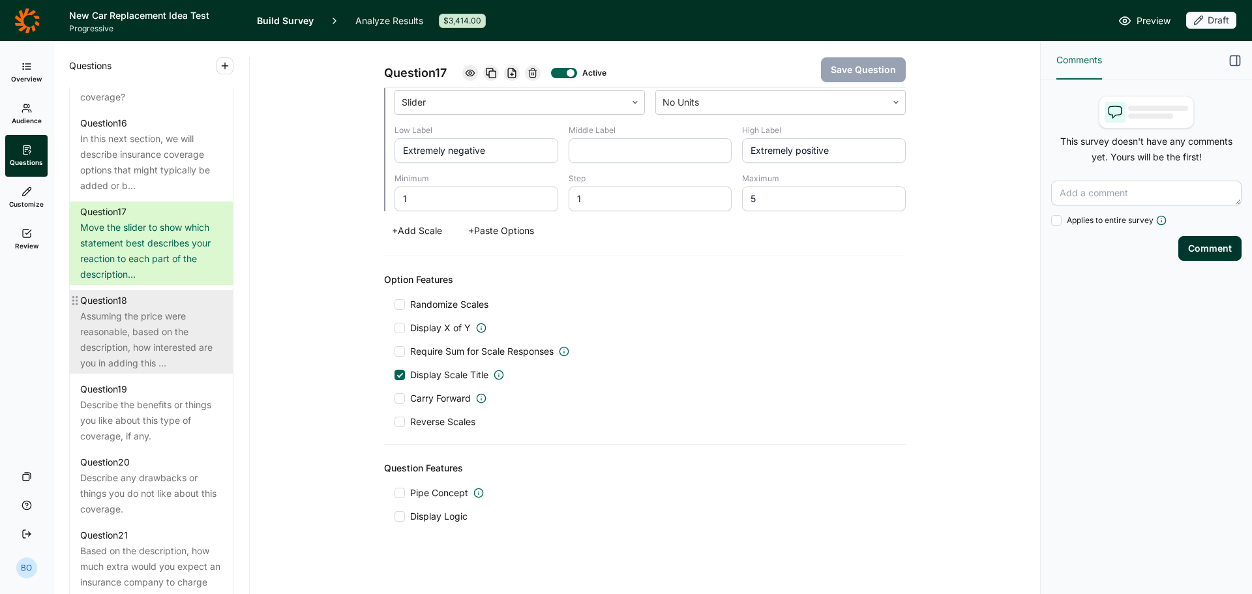
click at [148, 308] on div "Question 18" at bounding box center [151, 301] width 142 height 16
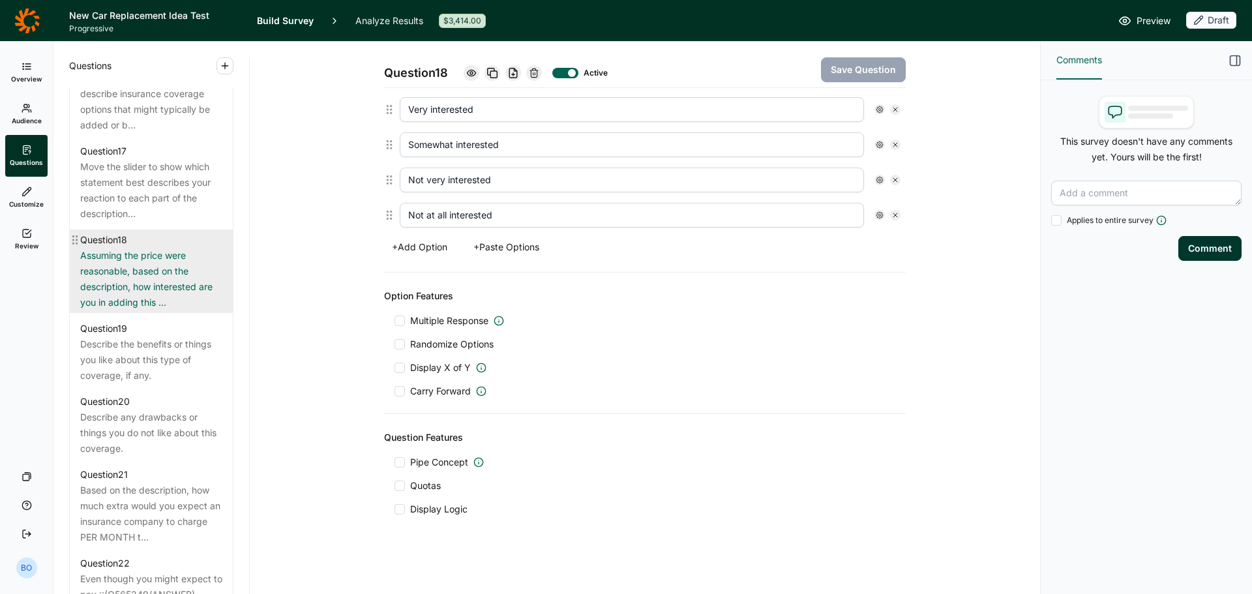
scroll to position [1891, 0]
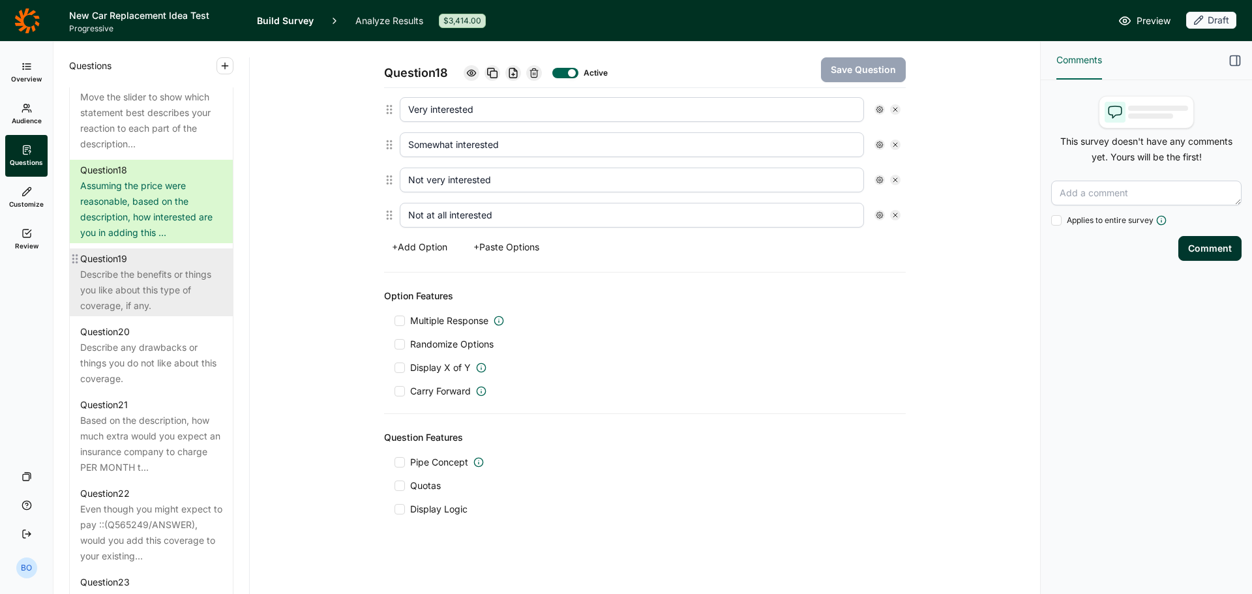
click at [132, 267] on div "Question 19" at bounding box center [151, 259] width 142 height 16
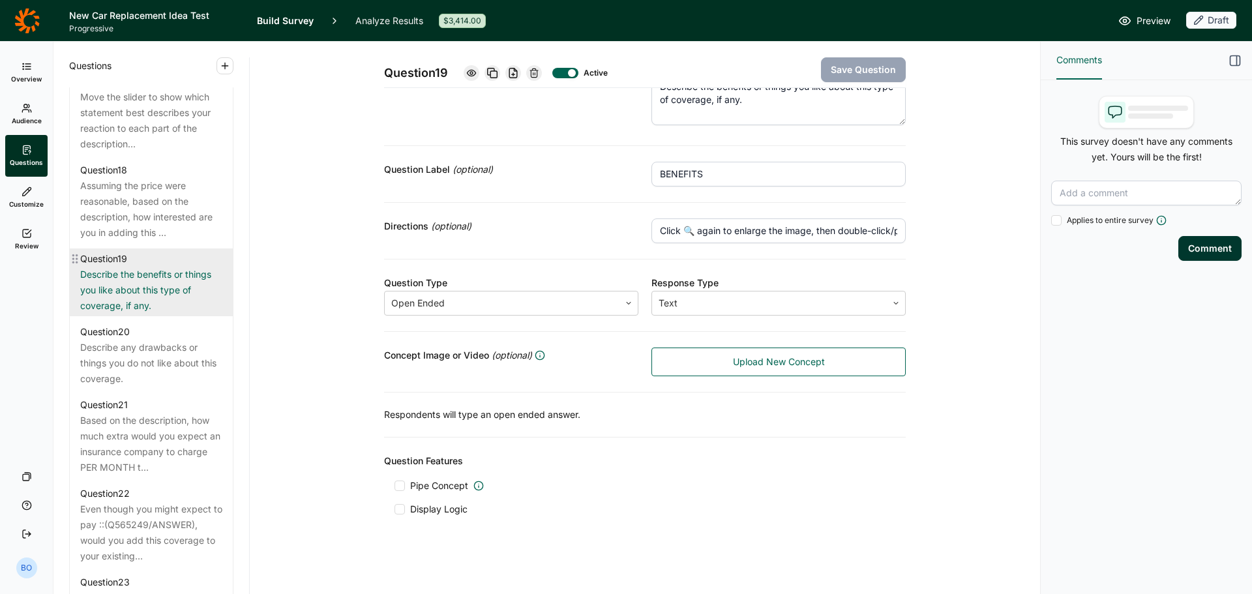
scroll to position [42, 0]
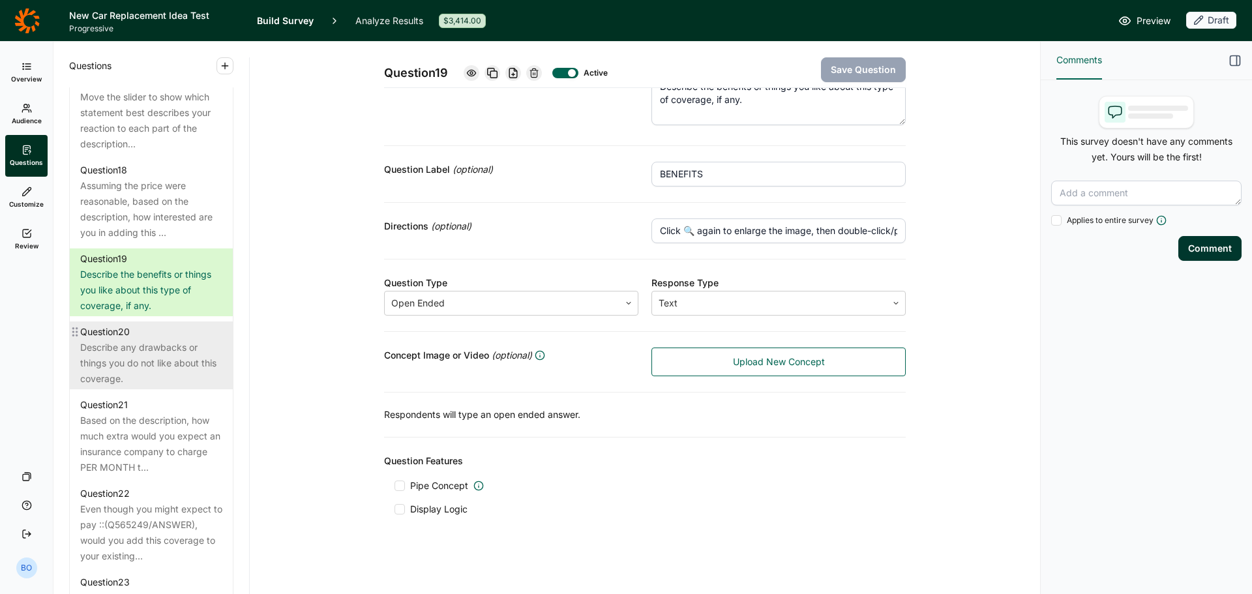
click at [104, 387] on div "Describe any drawbacks or things you do not like about this coverage." at bounding box center [151, 363] width 142 height 47
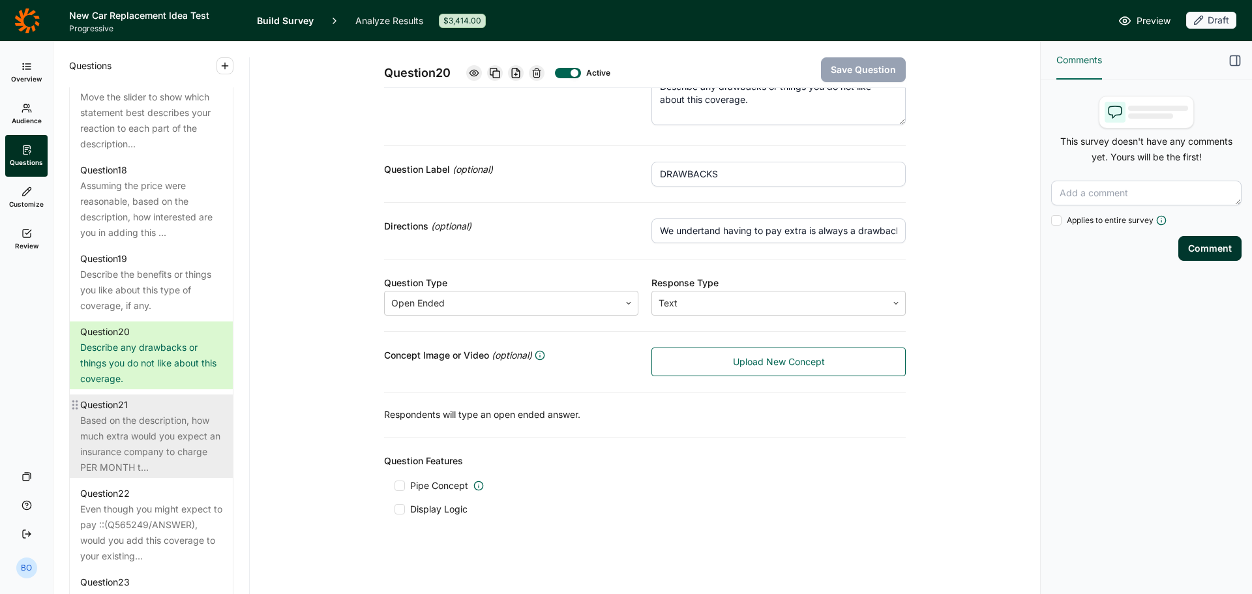
click at [138, 475] on div "Based on the description, how much extra would you expect an insurance company …" at bounding box center [151, 444] width 142 height 63
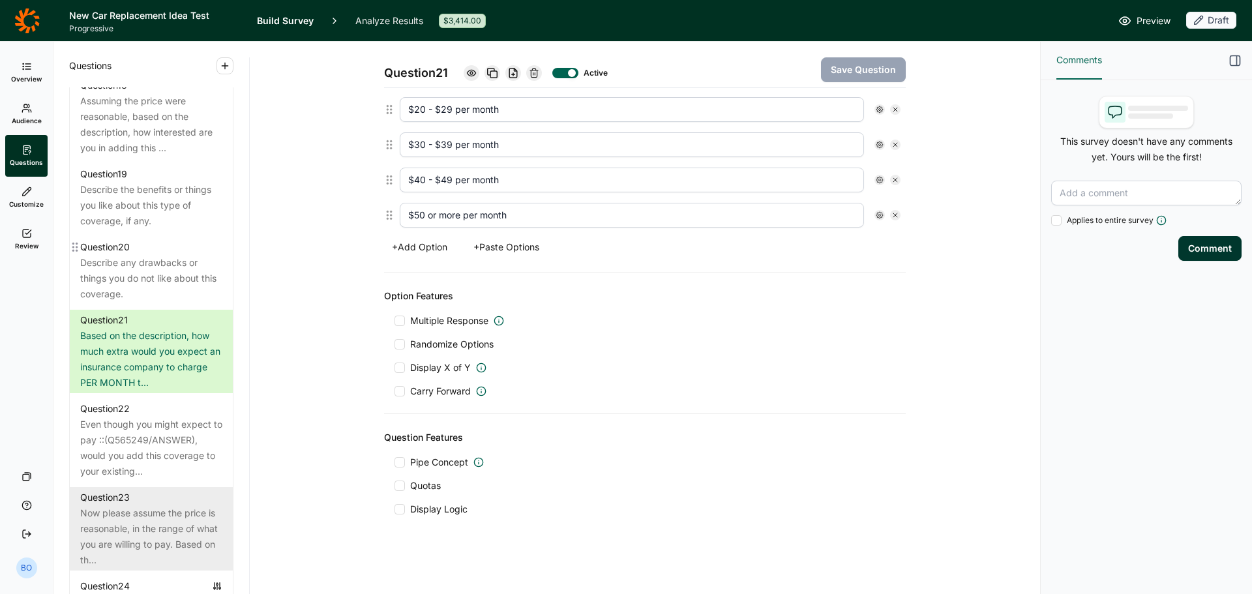
scroll to position [2151, 0]
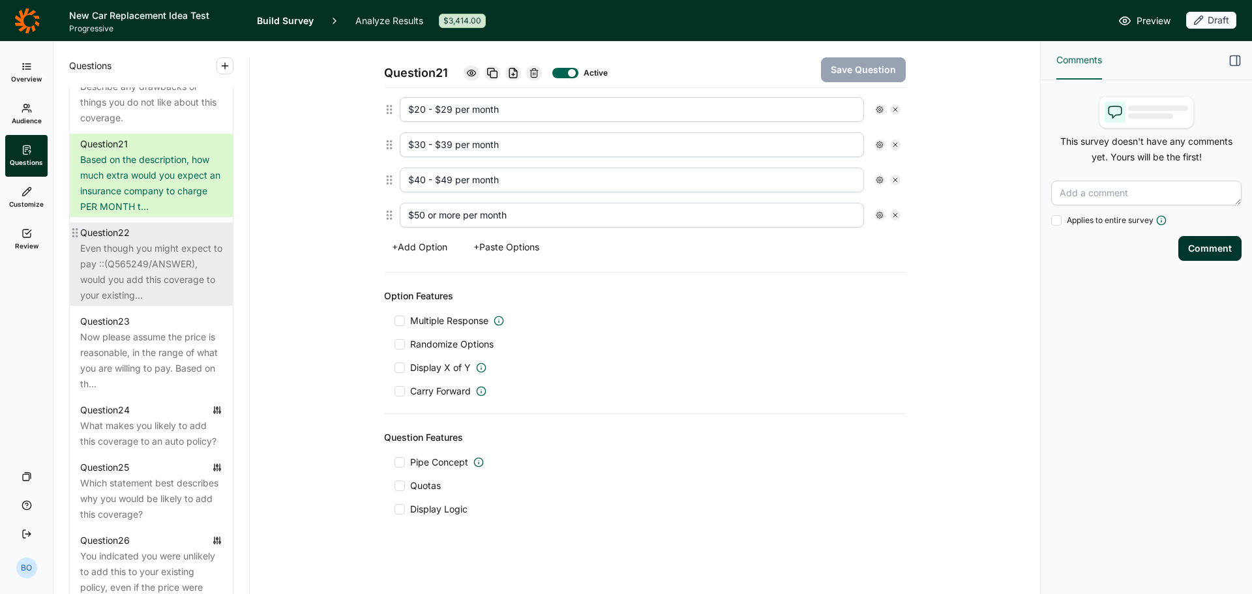
click at [123, 303] on div "Even though you might expect to pay ::(Q565249/ANSWER), would you add this cove…" at bounding box center [151, 272] width 142 height 63
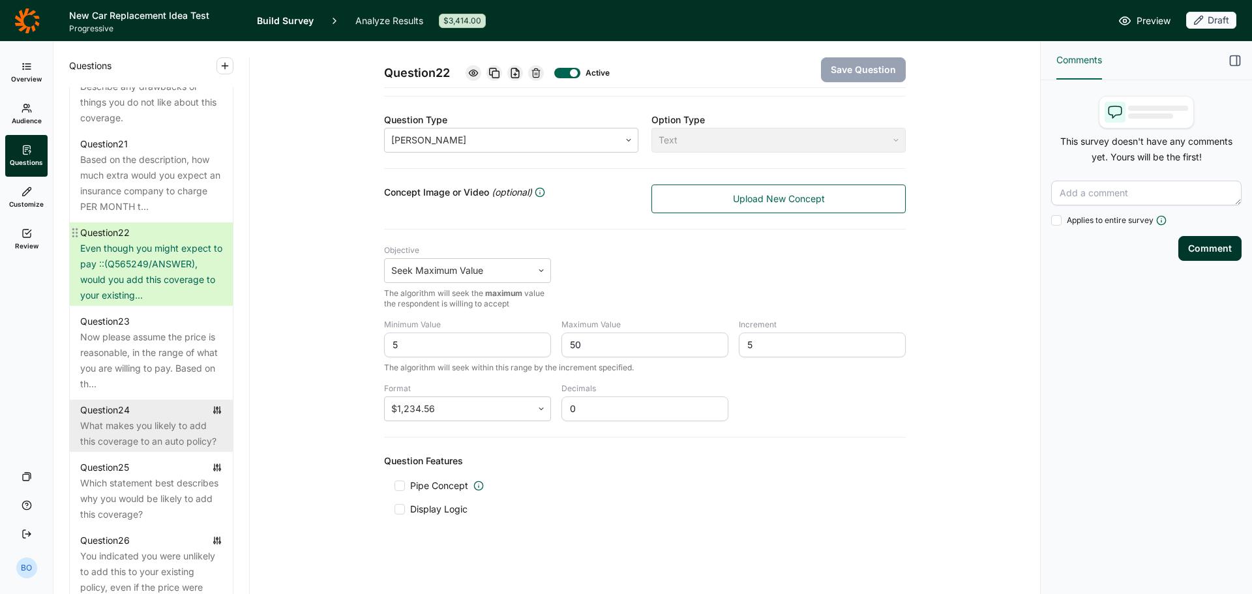
scroll to position [2282, 0]
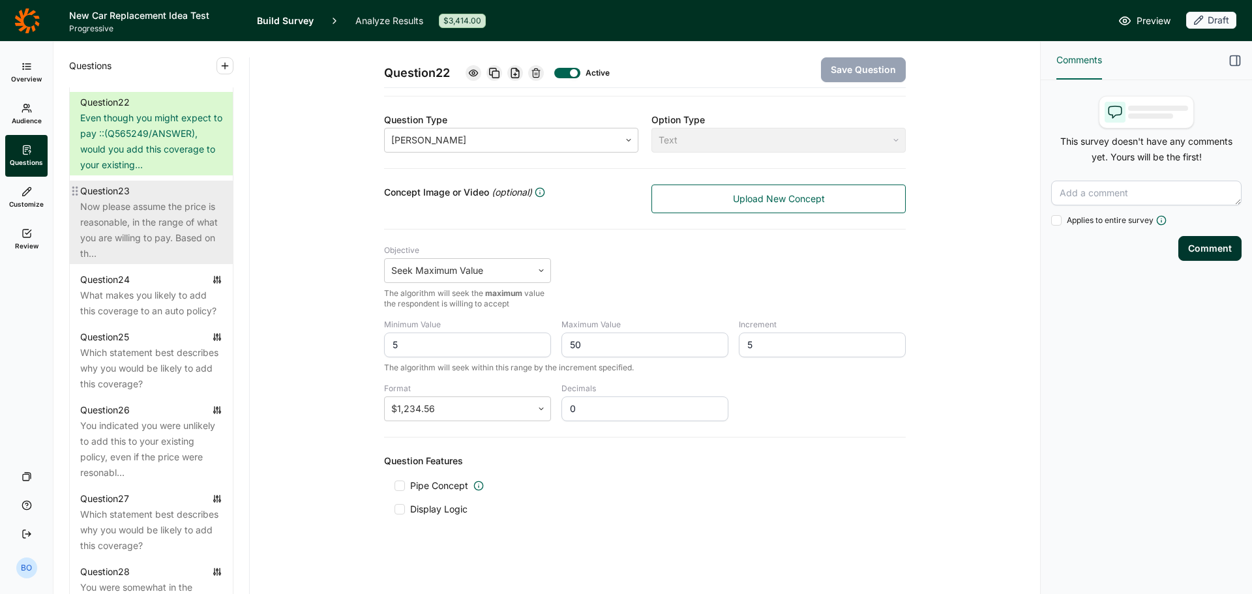
click at [136, 261] on div "Now please assume the price is reasonable, in the range of what you are willing…" at bounding box center [151, 230] width 142 height 63
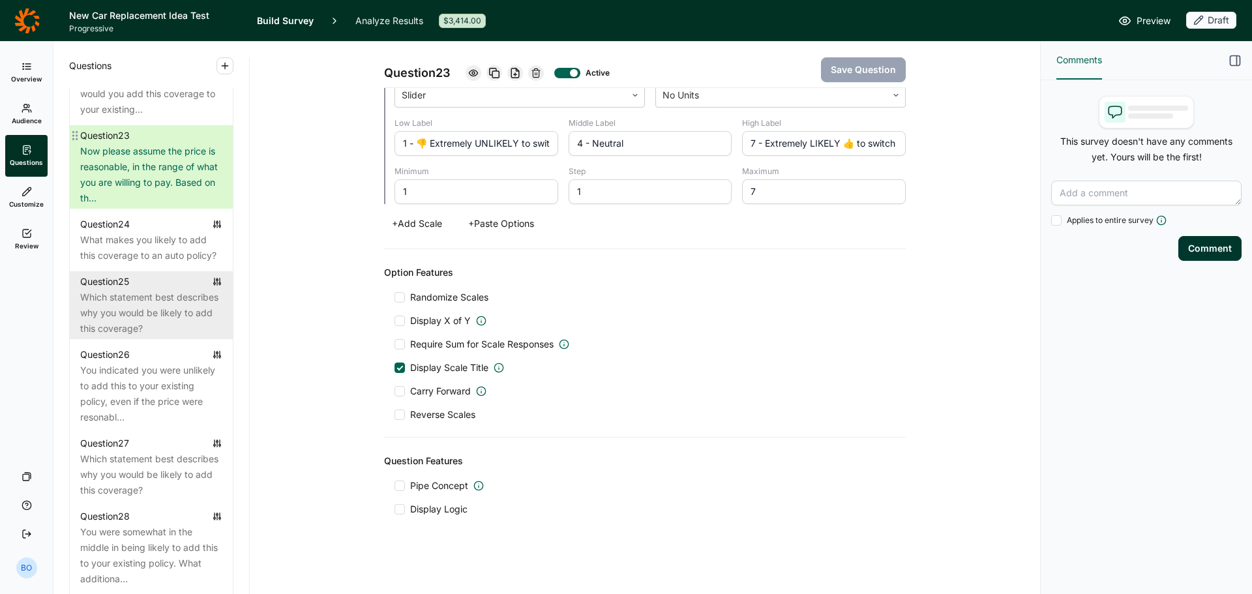
scroll to position [2412, 0]
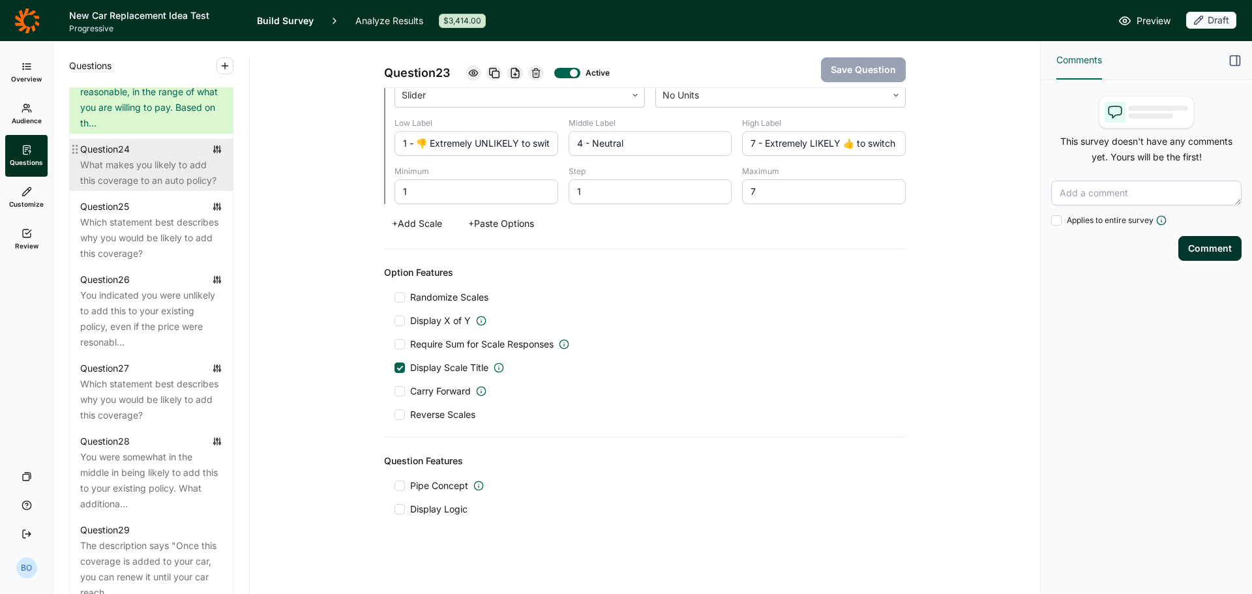
click at [132, 188] on div "What makes you likely to add this coverage to an auto policy?" at bounding box center [151, 172] width 142 height 31
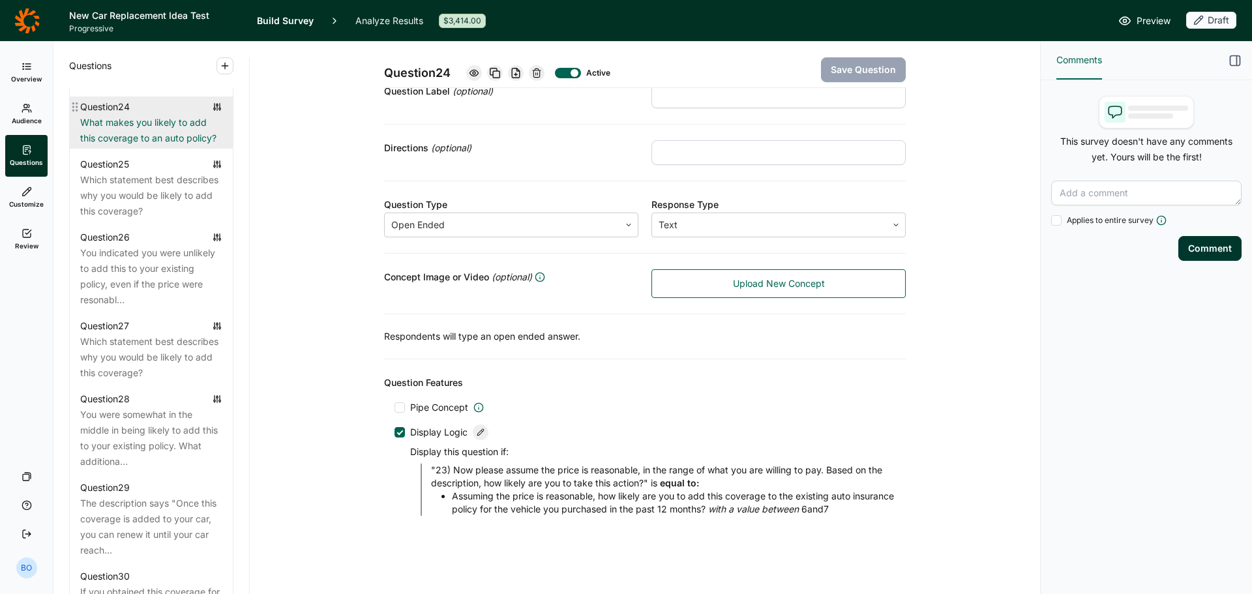
scroll to position [2477, 0]
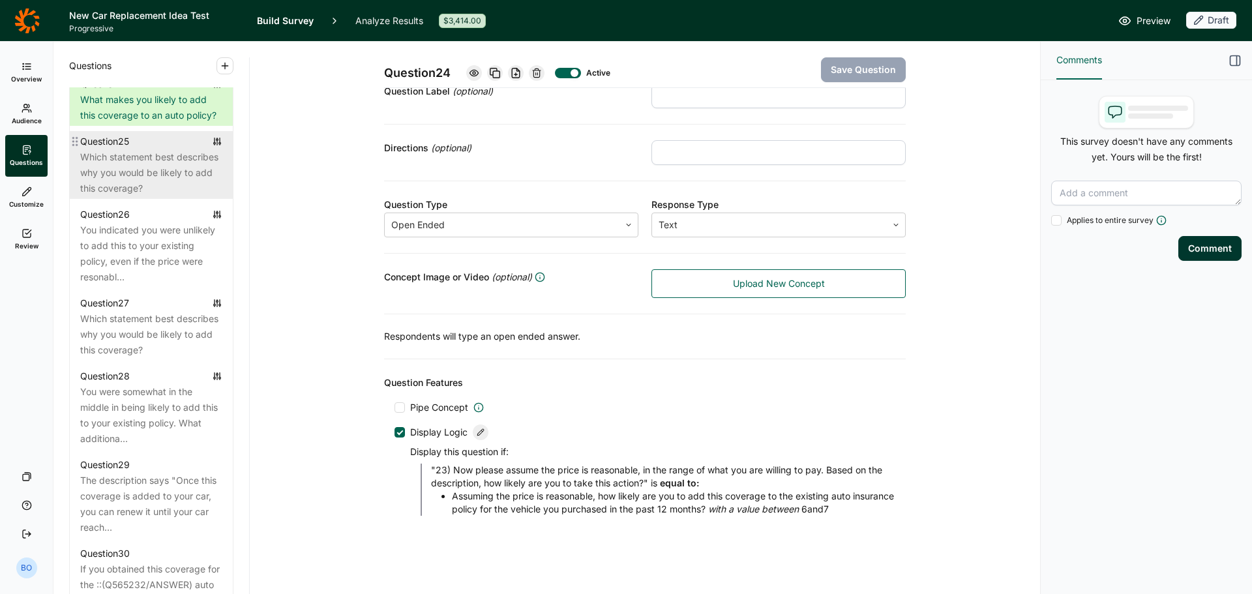
click at [132, 196] on div "Which statement best describes why you would be likely to add this coverage?" at bounding box center [151, 172] width 142 height 47
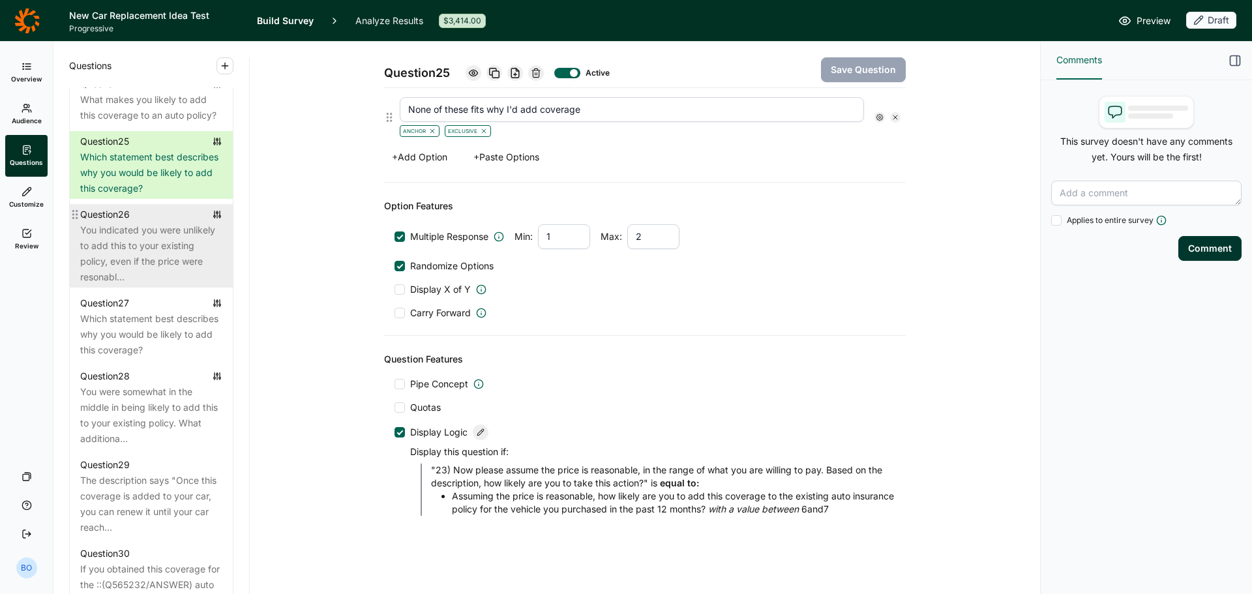
click at [138, 285] on div "You indicated you were unlikely to add this to your existing policy, even if th…" at bounding box center [151, 253] width 142 height 63
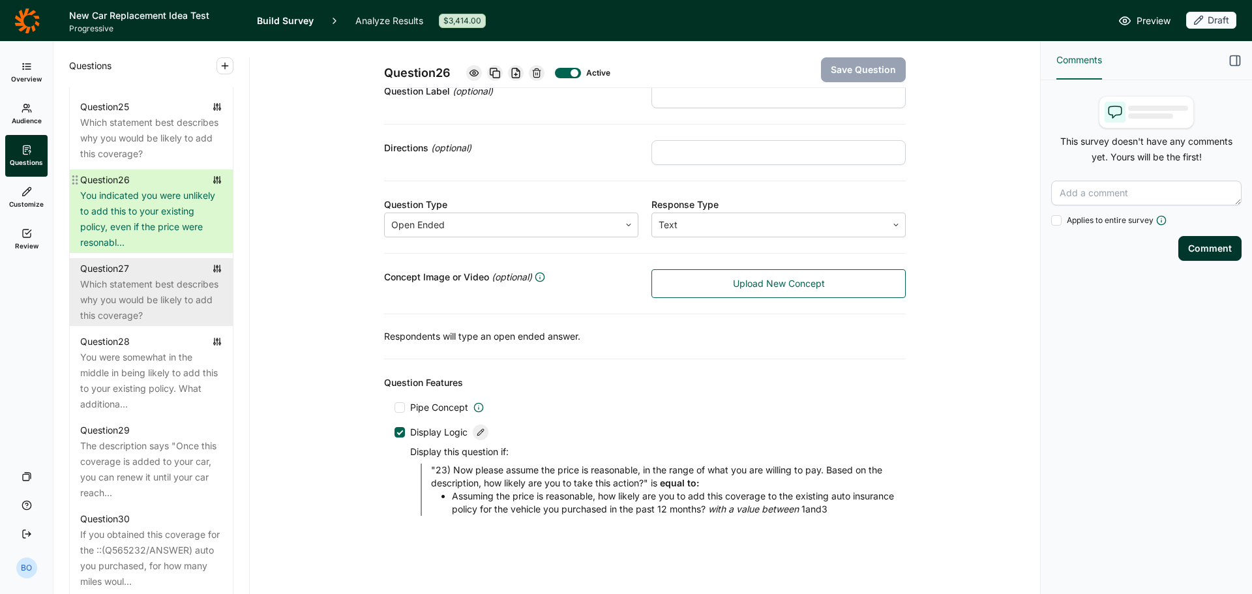
scroll to position [2543, 0]
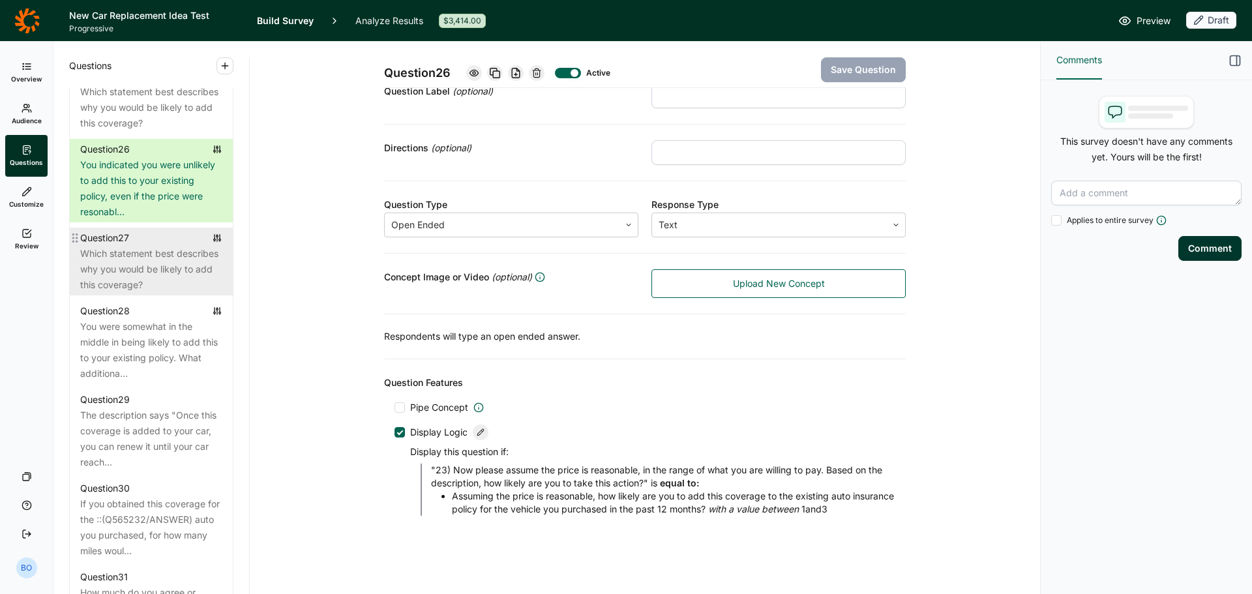
click at [130, 293] on div "Which statement best describes why you would be likely to add this coverage?" at bounding box center [151, 269] width 142 height 47
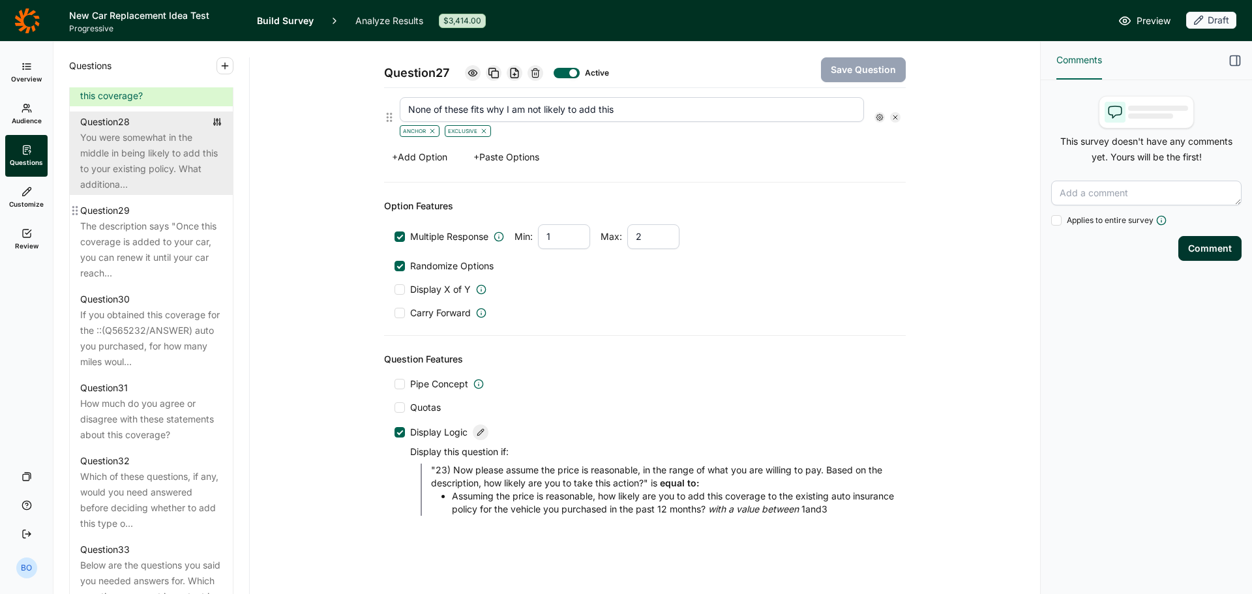
scroll to position [2738, 0]
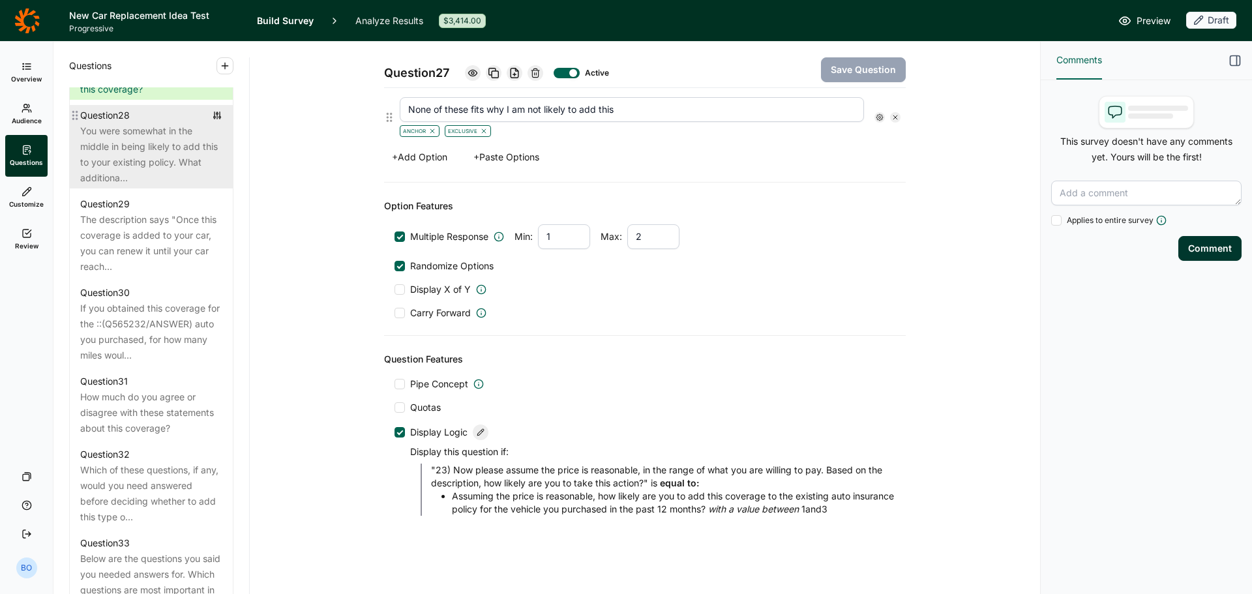
click at [121, 186] on div "You were somewhat in the middle in being likely to add this to your existing po…" at bounding box center [151, 154] width 142 height 63
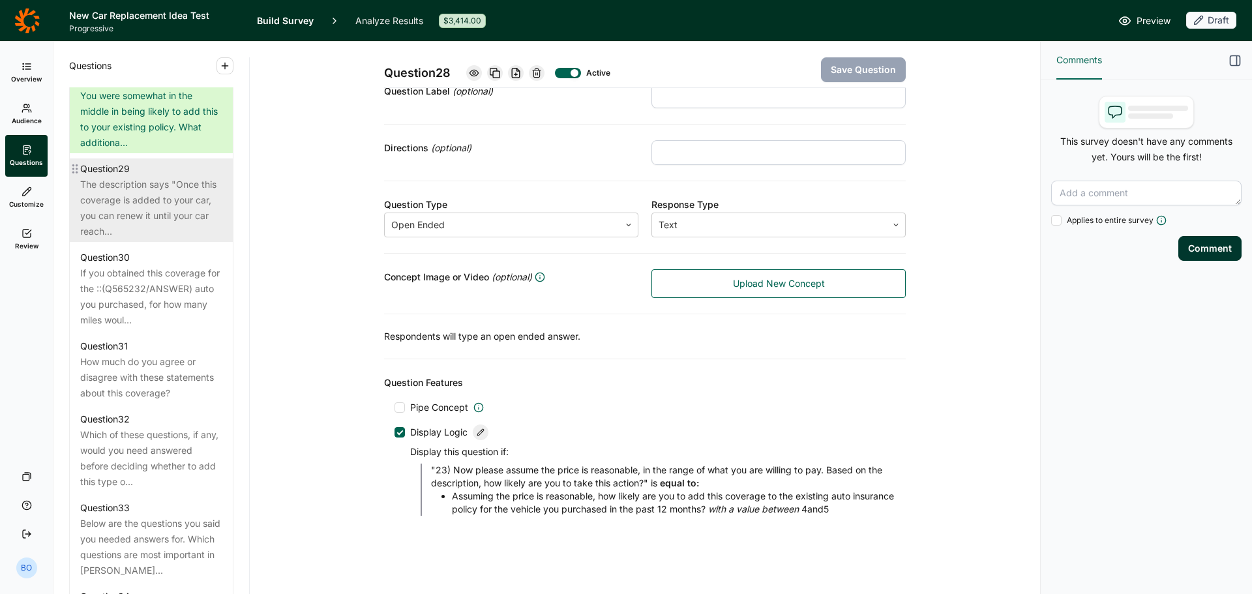
scroll to position [2803, 0]
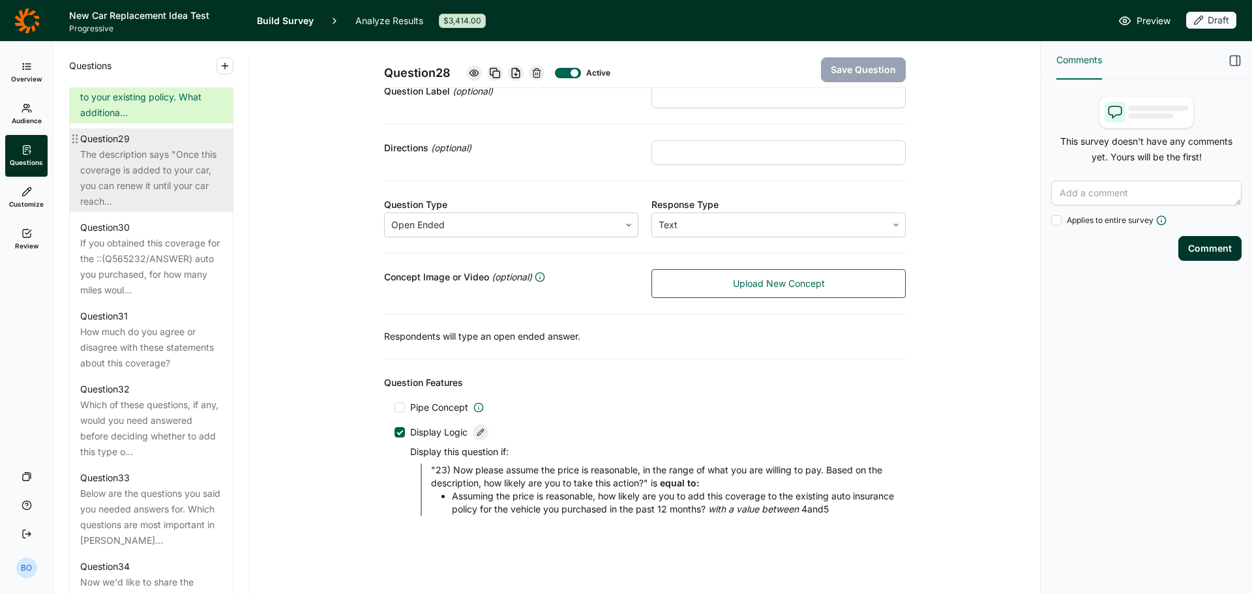
click at [117, 209] on div "The description says "Once this coverage is added to your car, you can renew it…" at bounding box center [151, 178] width 142 height 63
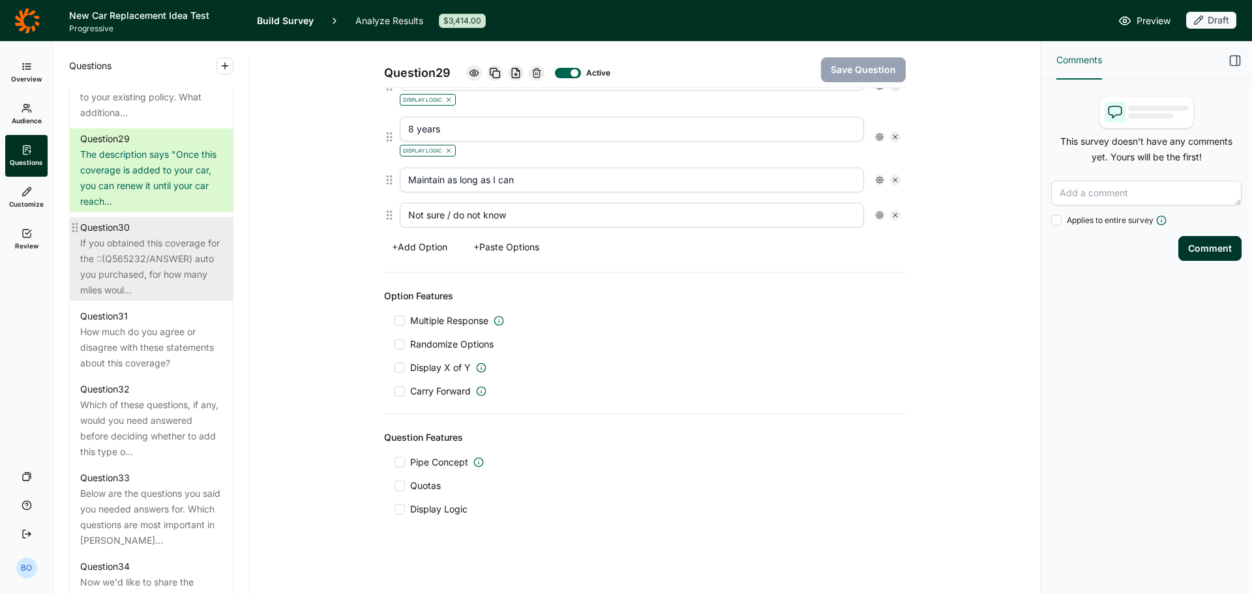
scroll to position [2869, 0]
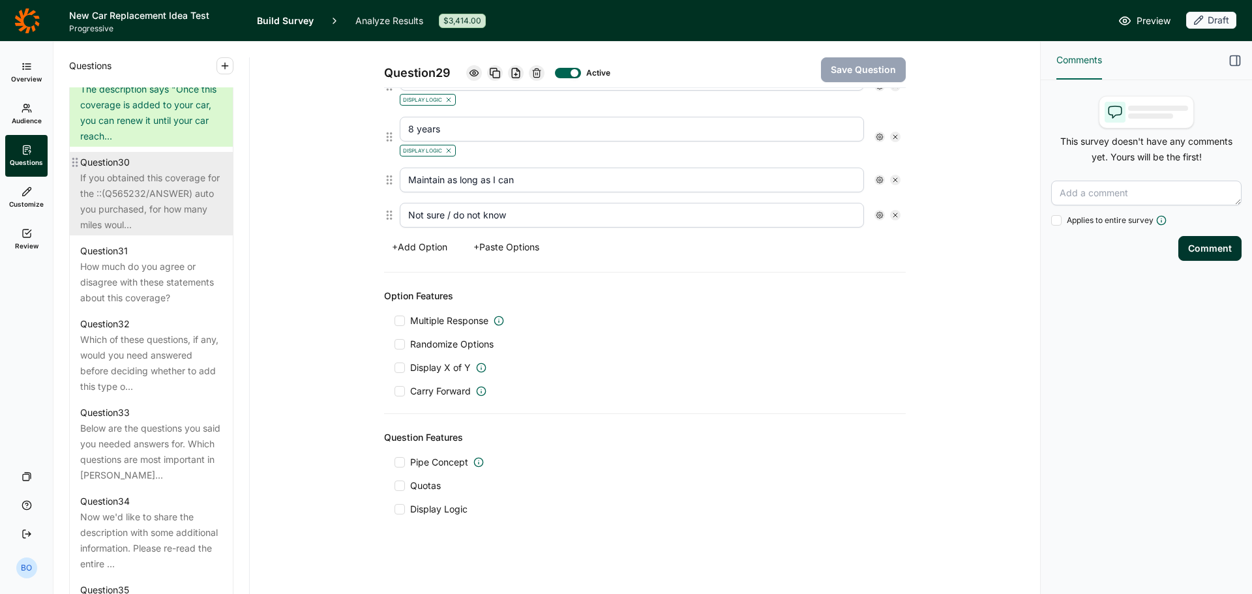
click at [130, 233] on div "If you obtained this coverage for the ::(Q565232/ANSWER) auto you purchased, fo…" at bounding box center [151, 201] width 142 height 63
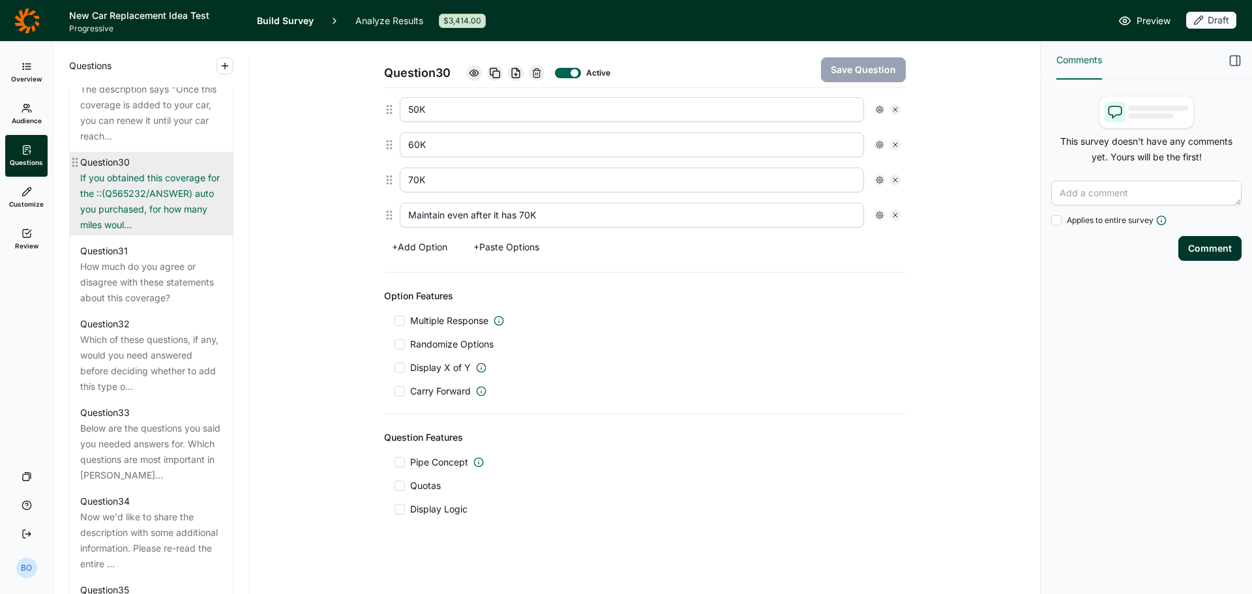
scroll to position [2999, 0]
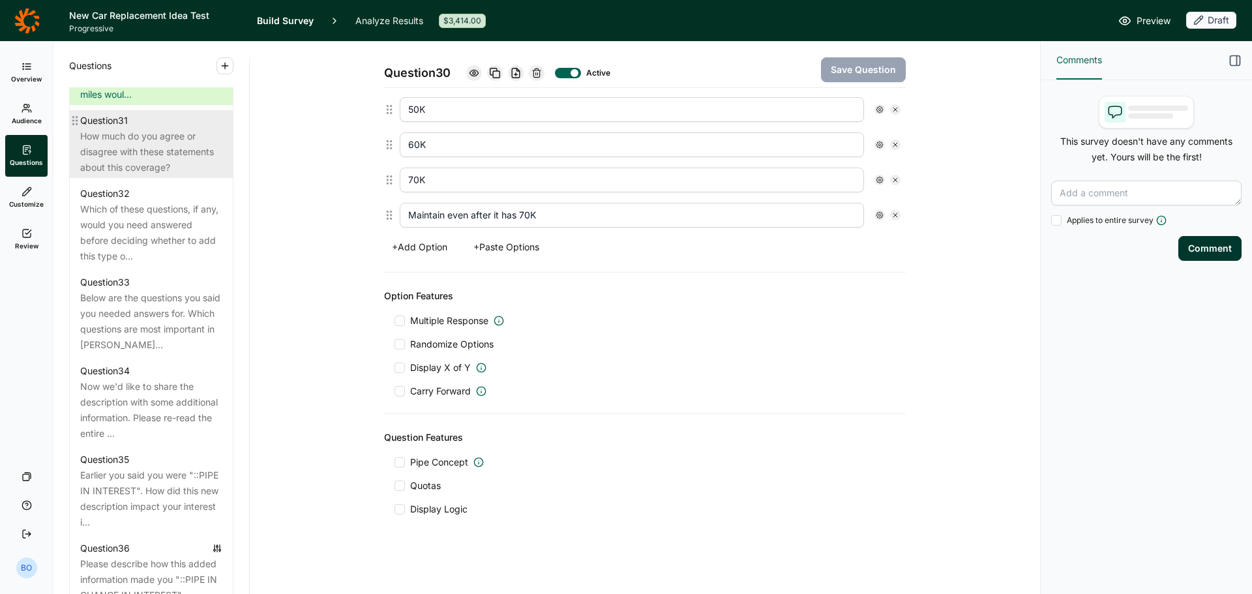
click at [128, 175] on div "How much do you agree or disagree with these statements about this coverage?" at bounding box center [151, 151] width 142 height 47
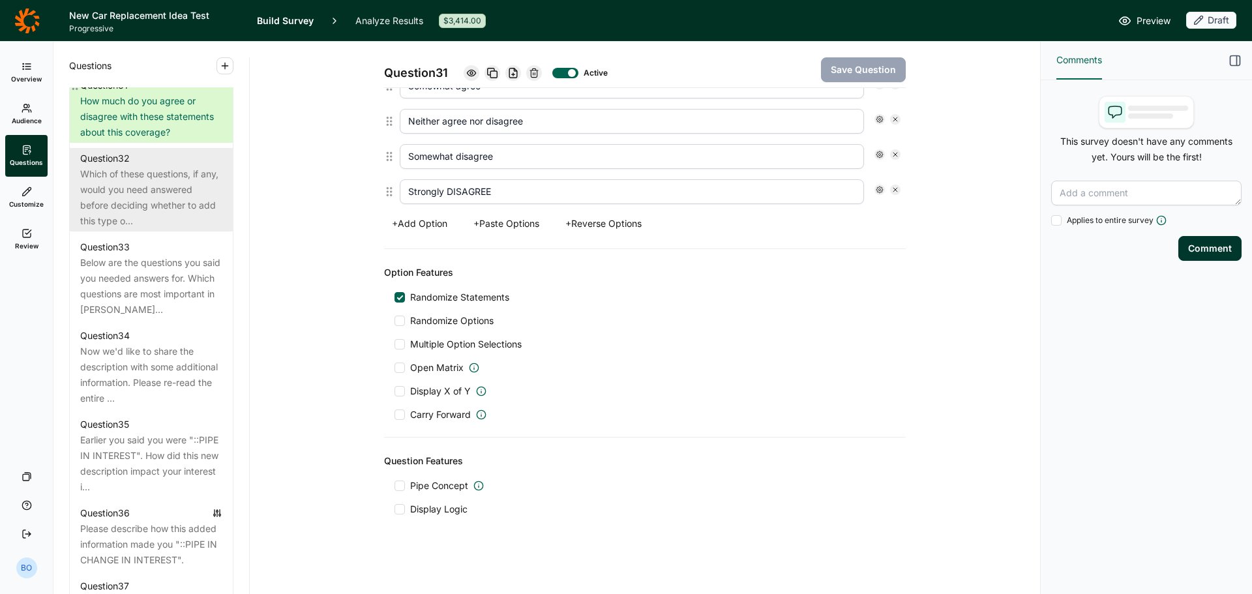
scroll to position [3064, 0]
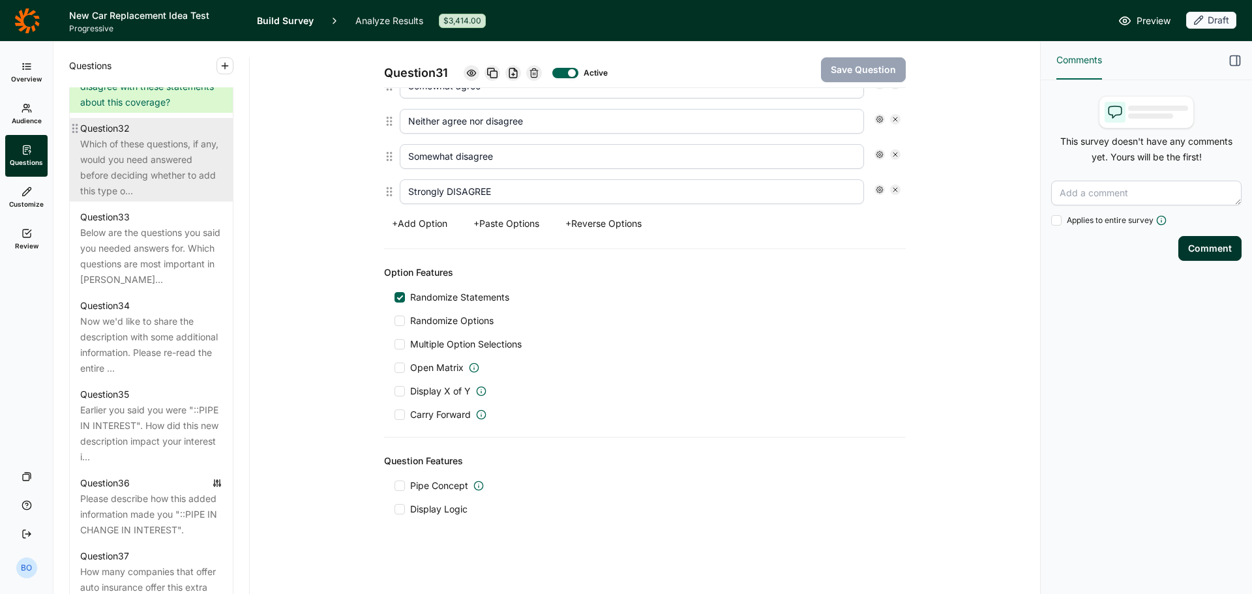
click at [126, 199] on div "Which of these questions, if any, would you need answered before deciding wheth…" at bounding box center [151, 167] width 142 height 63
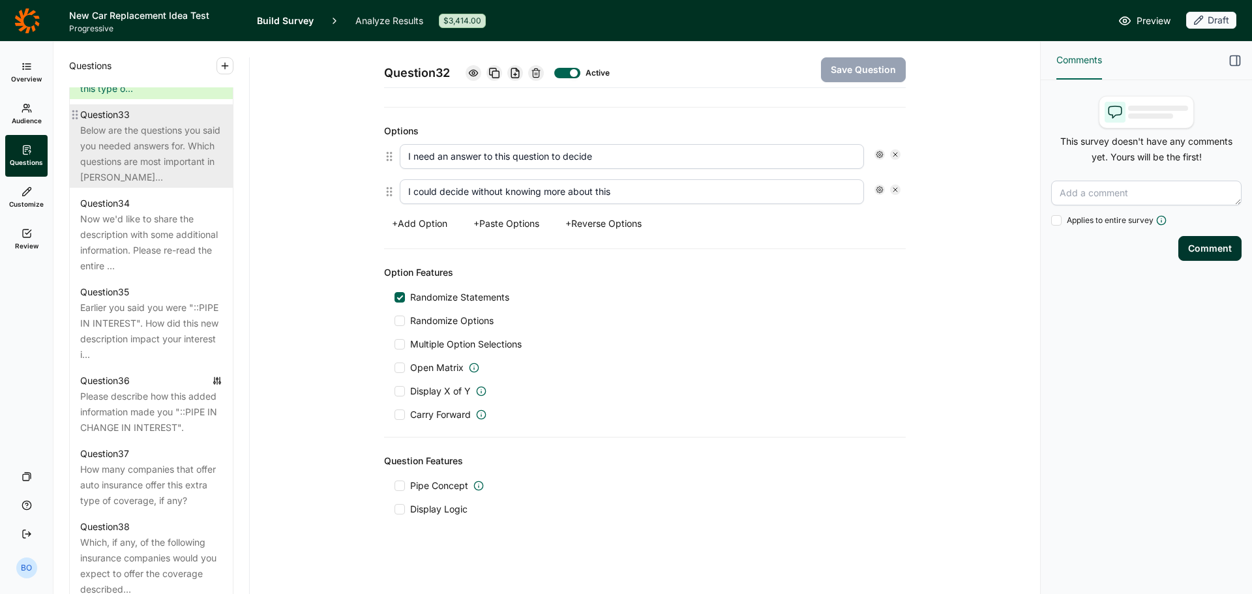
scroll to position [3195, 0]
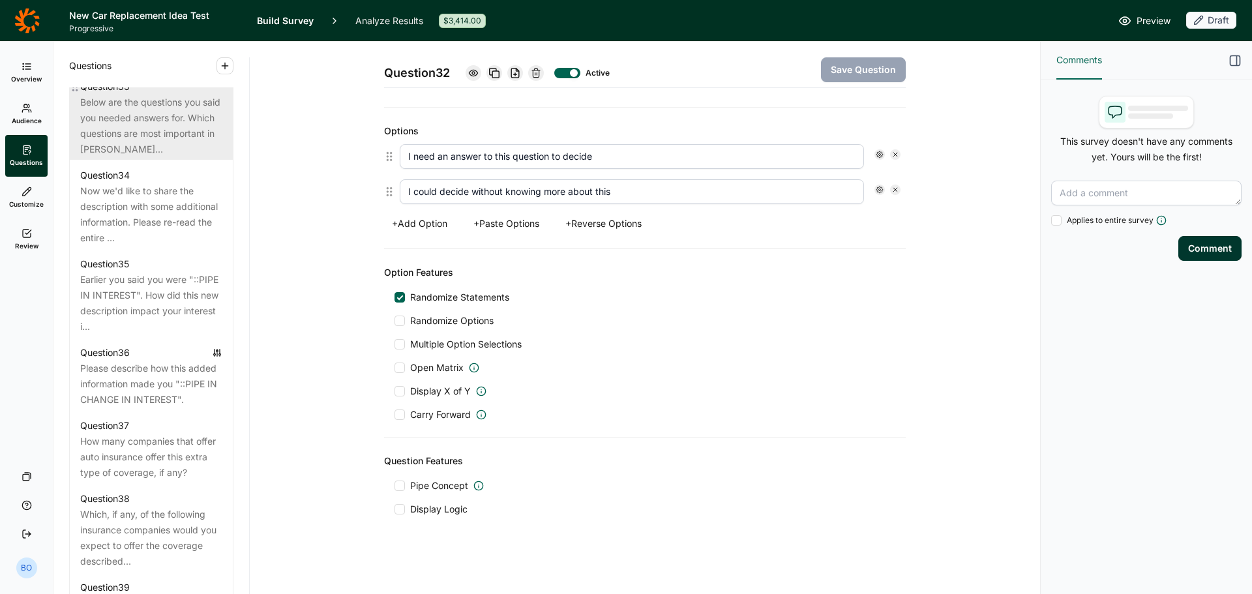
click at [127, 157] on div "Below are the questions you said you needed answers for. Which questions are mo…" at bounding box center [151, 126] width 142 height 63
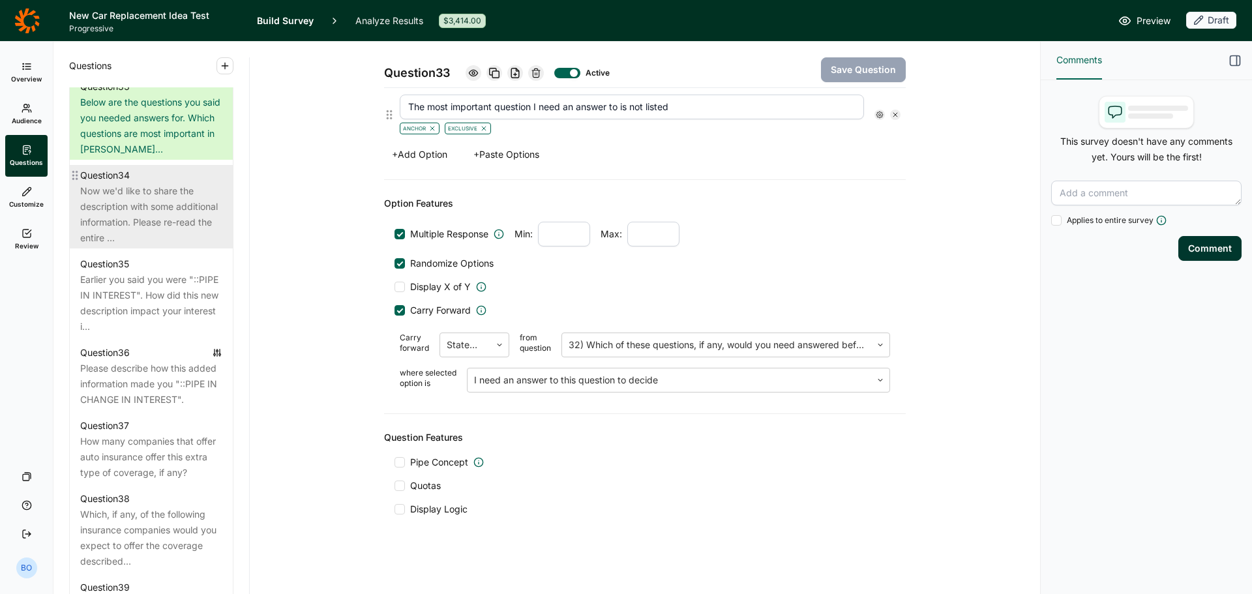
click at [135, 246] on div "Now we'd like to share the description with some additional information. Please…" at bounding box center [151, 214] width 142 height 63
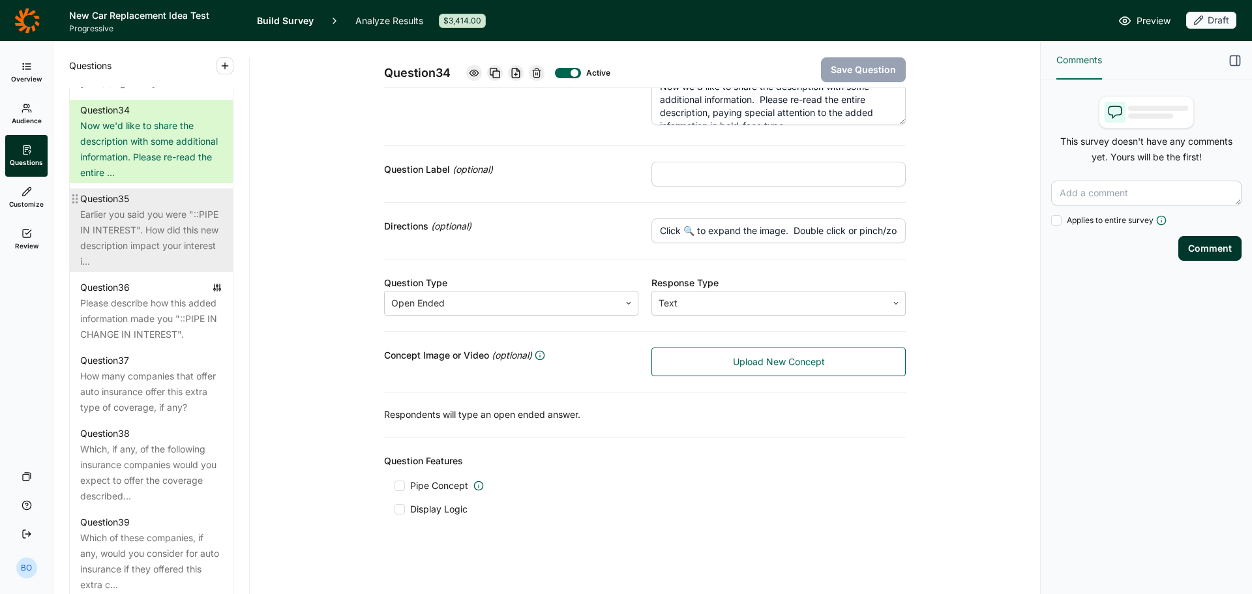
click at [133, 269] on div "Earlier you said you were "::PIPE IN INTEREST". How did this new description im…" at bounding box center [151, 238] width 142 height 63
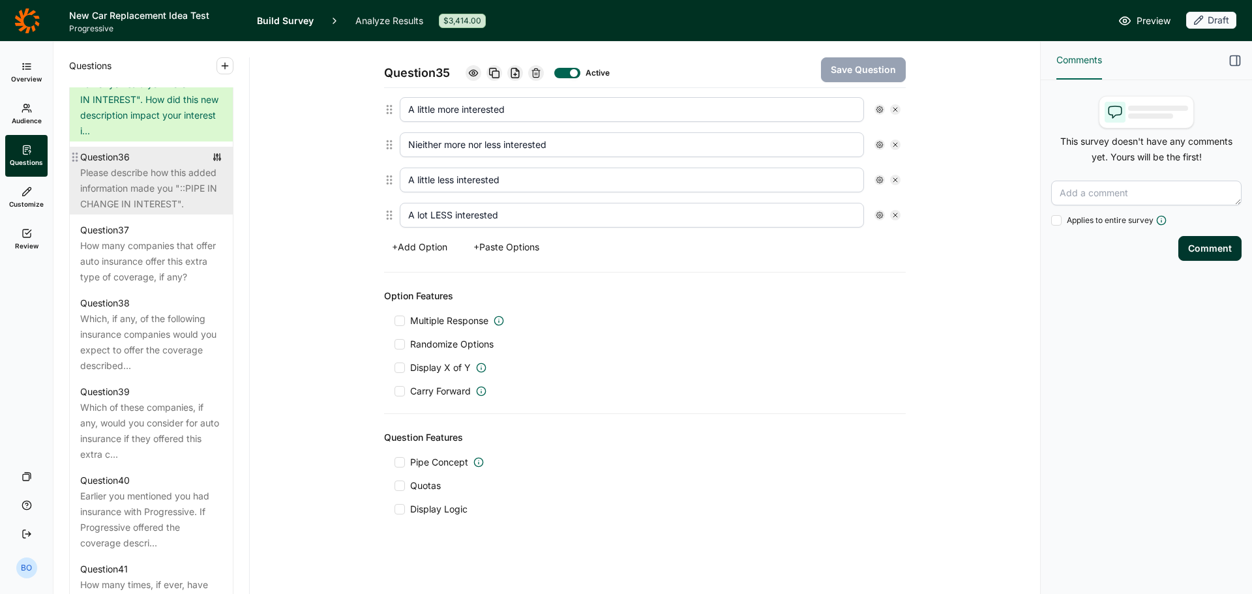
click at [133, 212] on div "Please describe how this added information made you "::PIPE IN CHANGE IN INTERE…" at bounding box center [151, 188] width 142 height 47
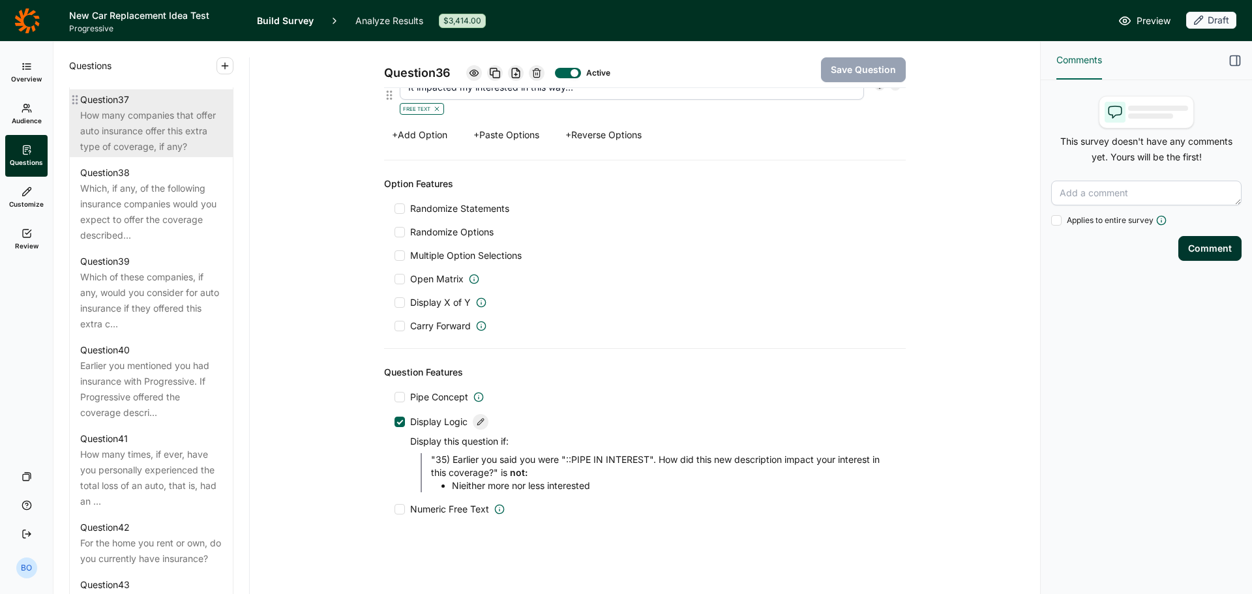
click at [150, 155] on div "How many companies that offer auto insurance offer this extra type of coverage,…" at bounding box center [151, 131] width 142 height 47
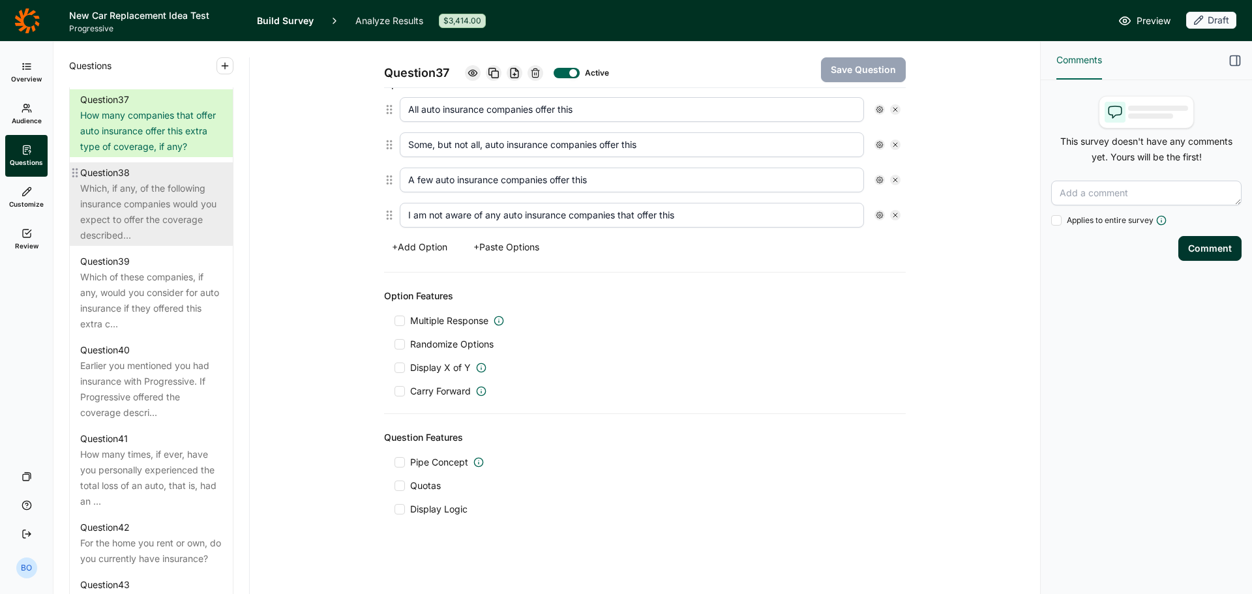
click at [160, 243] on div "Which, if any, of the following insurance companies would you expect to offer t…" at bounding box center [151, 212] width 142 height 63
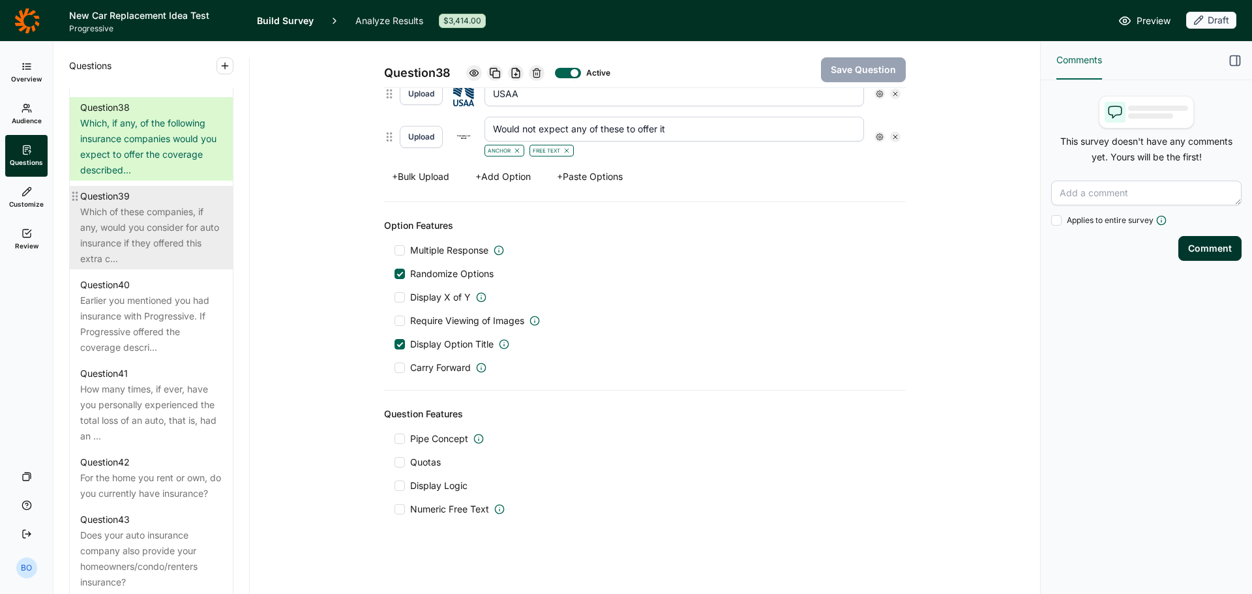
click at [154, 267] on div "Which of these companies, if any, would you consider for auto insurance if they…" at bounding box center [151, 235] width 142 height 63
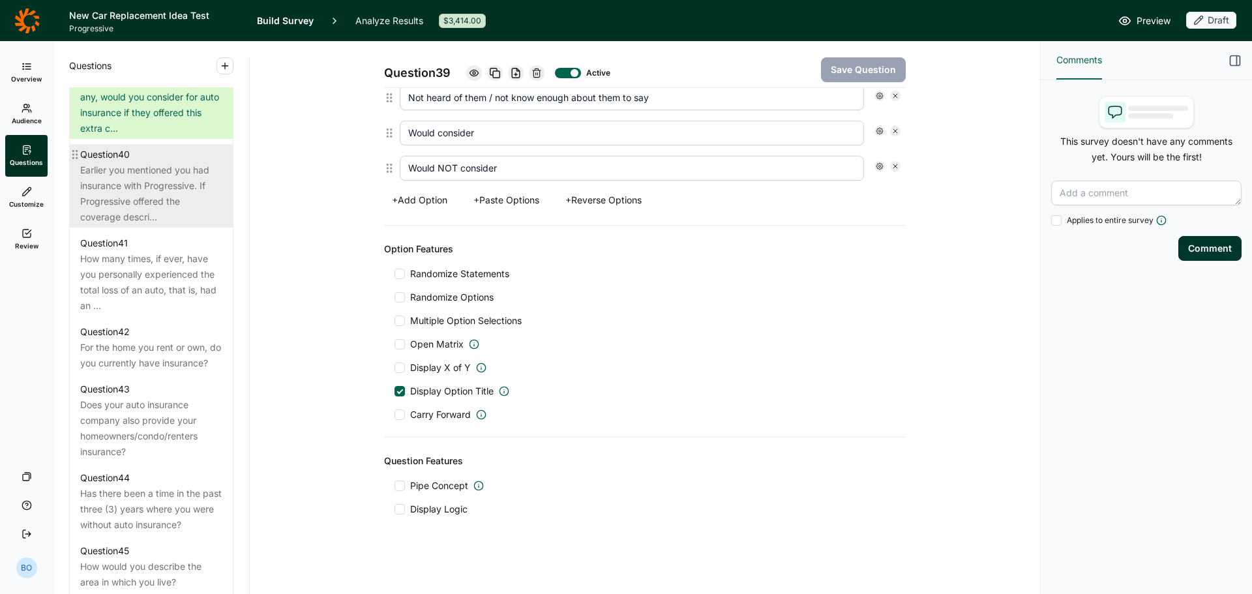
click at [151, 225] on div "Earlier you mentioned you had insurance with Progressive. If Progressive offere…" at bounding box center [151, 193] width 142 height 63
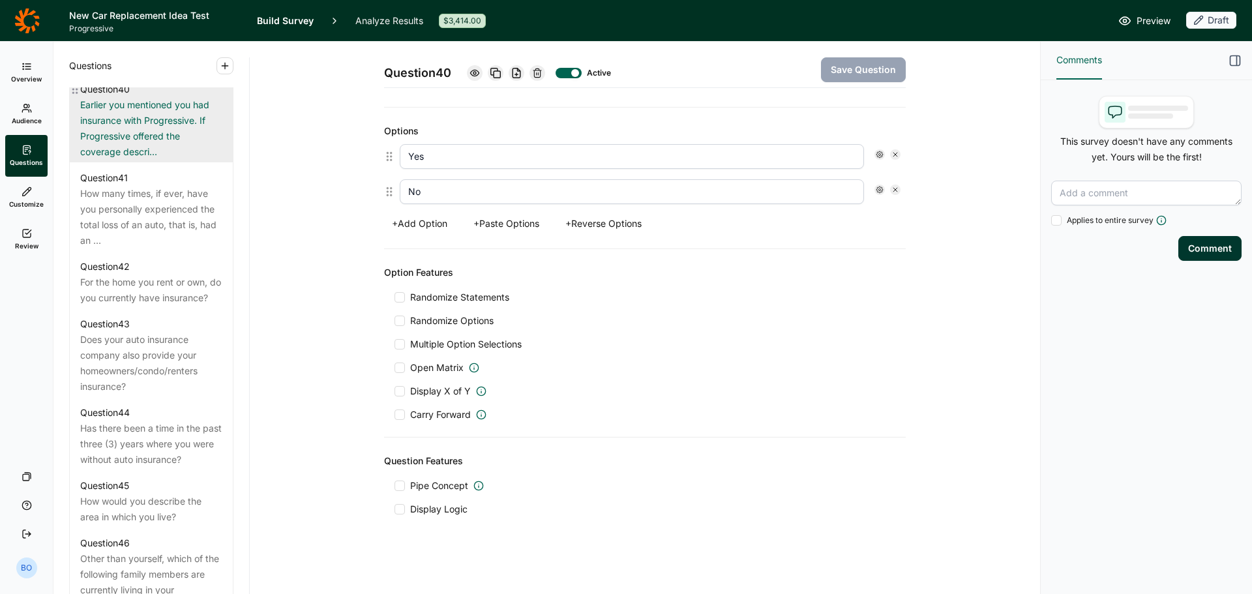
click at [151, 248] on div "How many times, if ever, have you personally experienced the total loss of an a…" at bounding box center [151, 217] width 142 height 63
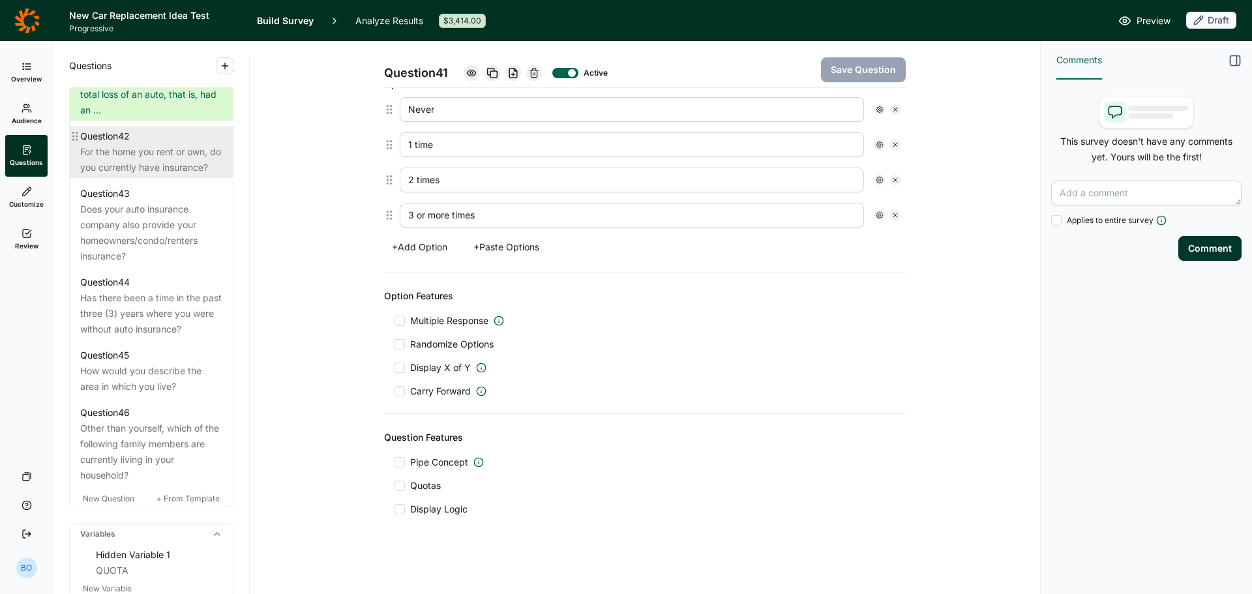
click at [141, 175] on div "For the home you rent or own, do you currently have insurance?" at bounding box center [151, 159] width 142 height 31
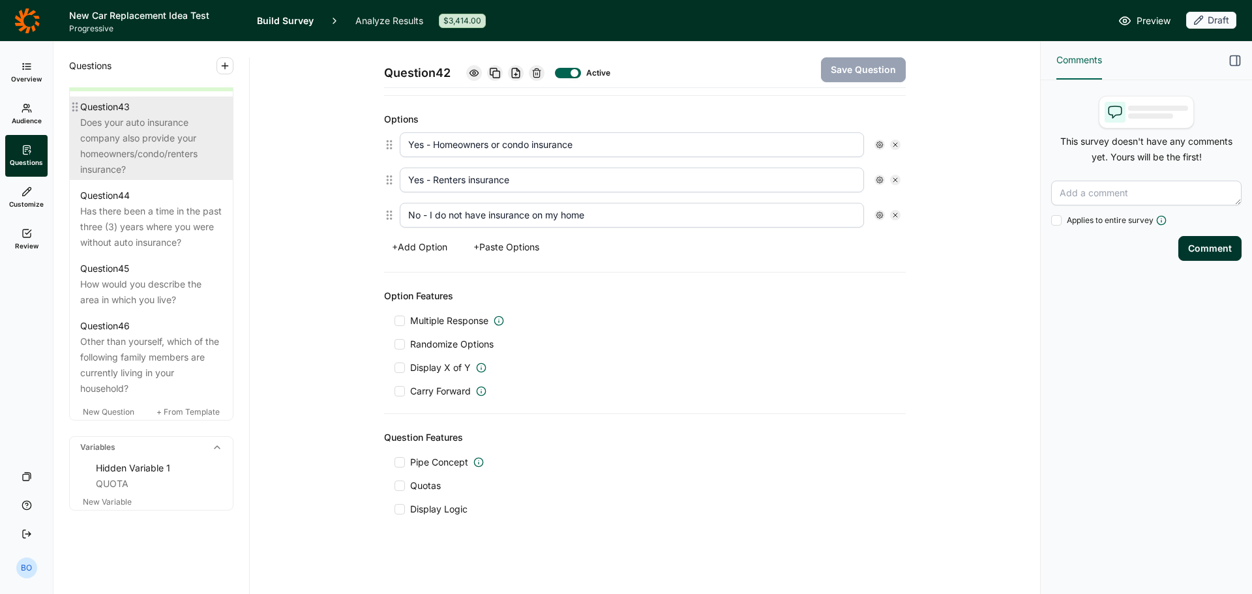
click at [141, 177] on div "Does your auto insurance company also provide your homeowners/condo/renters ins…" at bounding box center [151, 146] width 142 height 63
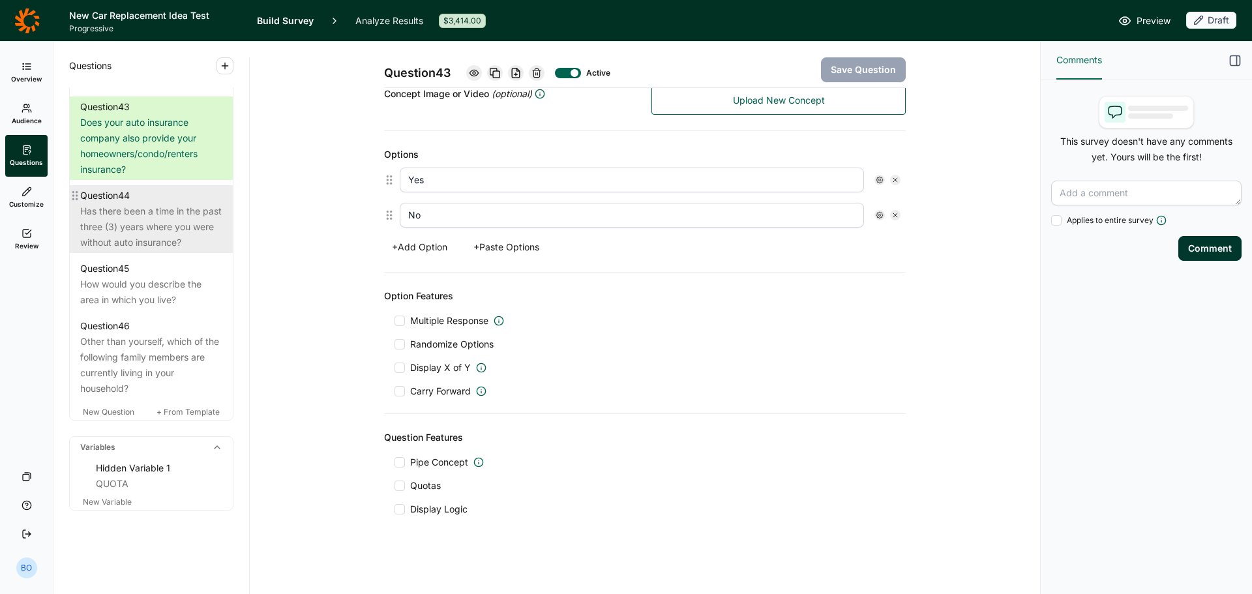
click at [158, 250] on div "Has there been a time in the past three (3) years where you were without auto i…" at bounding box center [151, 226] width 142 height 47
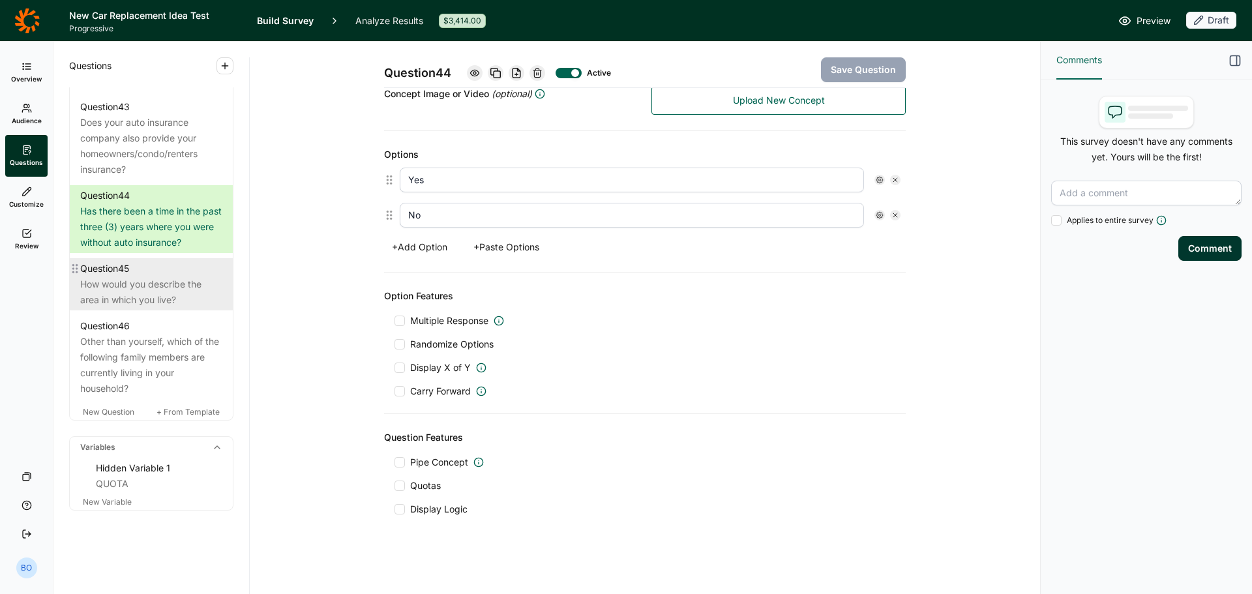
click at [149, 298] on div "How would you describe the area in which you live?" at bounding box center [151, 291] width 142 height 31
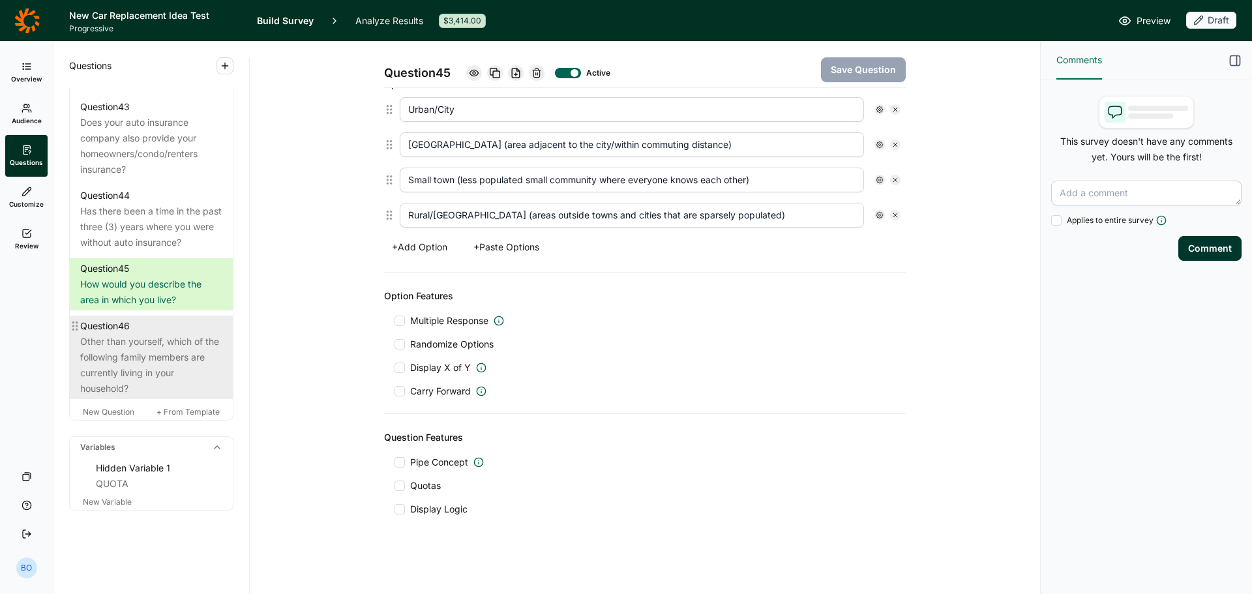
click at [156, 360] on div "Other than yourself, which of the following family members are currently living…" at bounding box center [151, 365] width 142 height 63
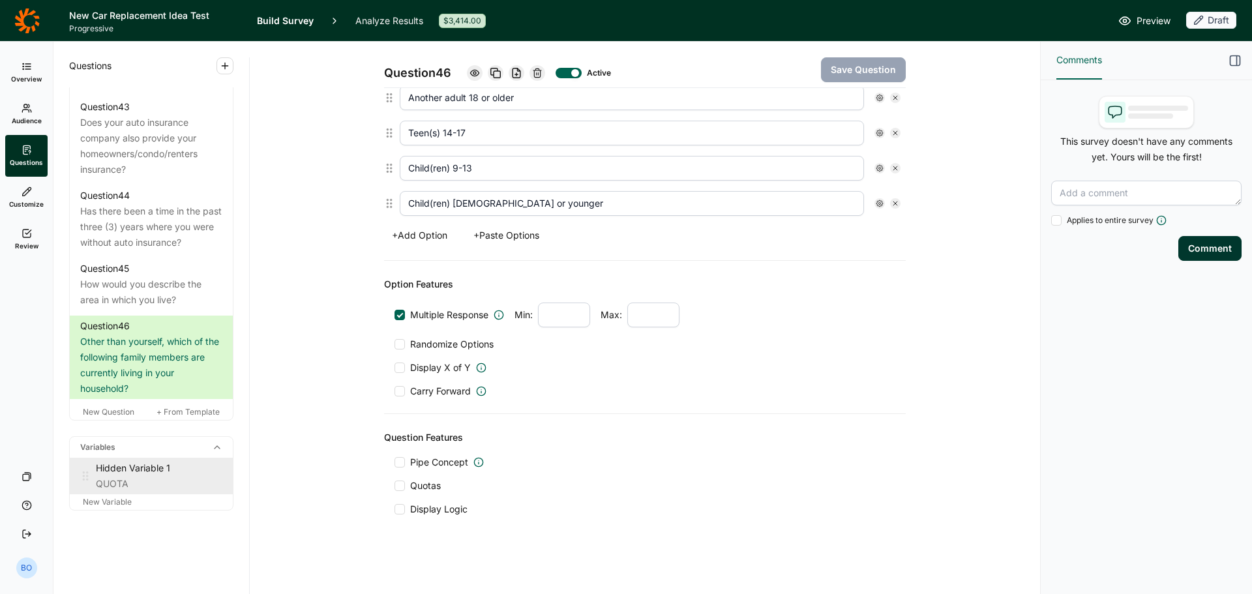
click at [141, 470] on div "Hidden Variable 1" at bounding box center [159, 468] width 126 height 16
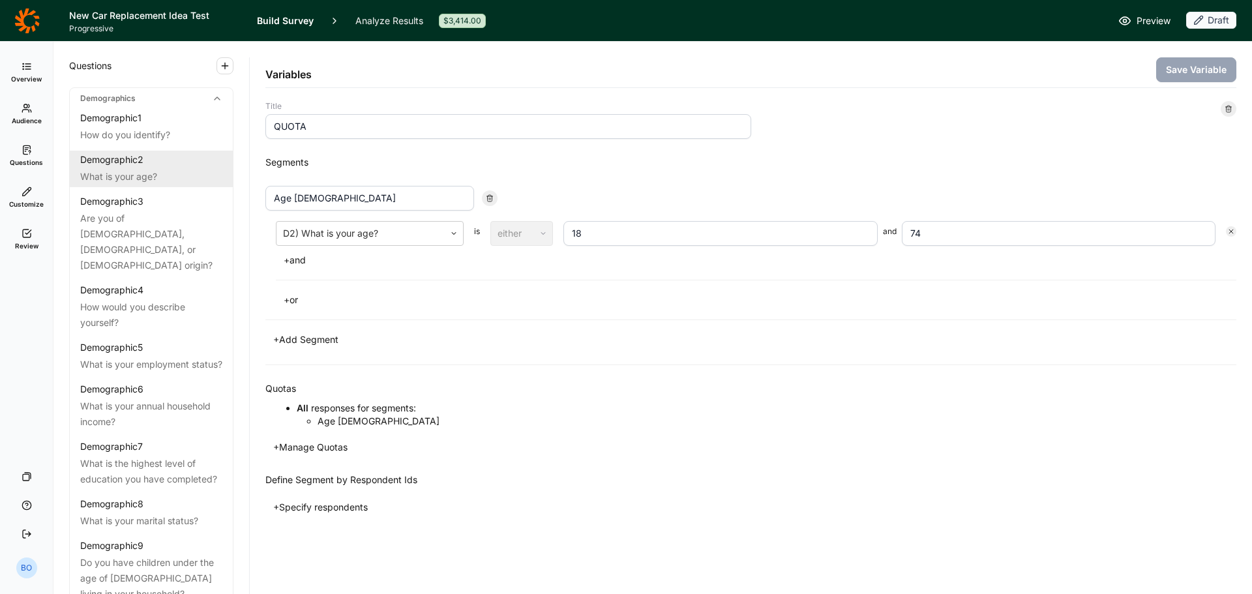
click at [133, 164] on div "Demographic 2" at bounding box center [111, 159] width 63 height 13
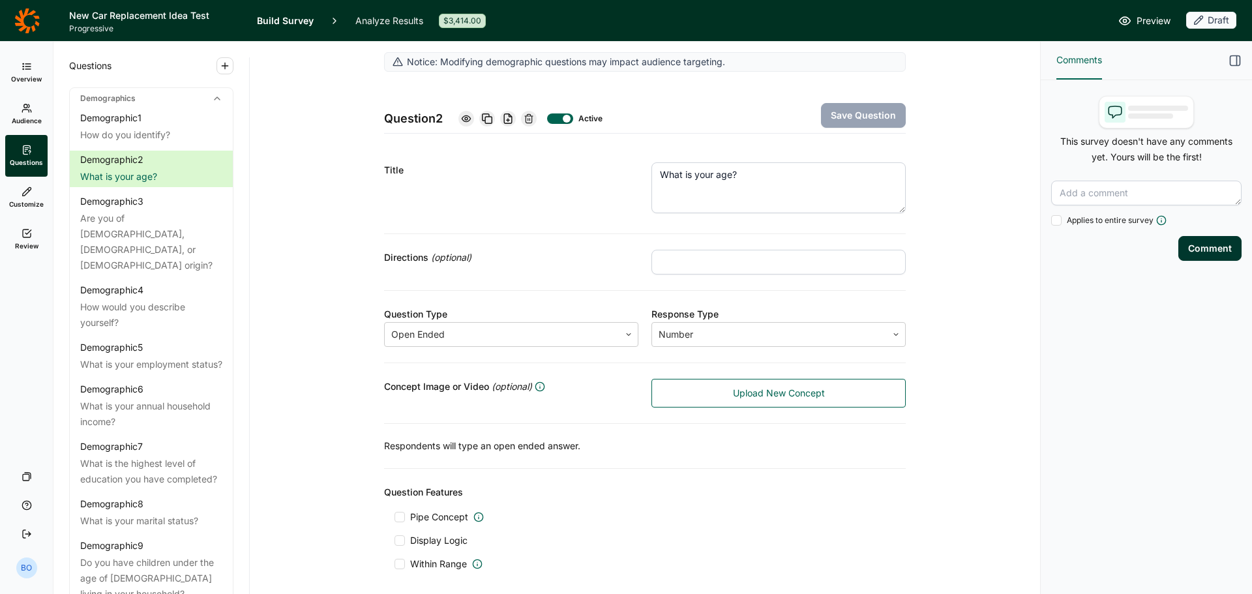
click at [32, 110] on link "Audience" at bounding box center [26, 114] width 42 height 42
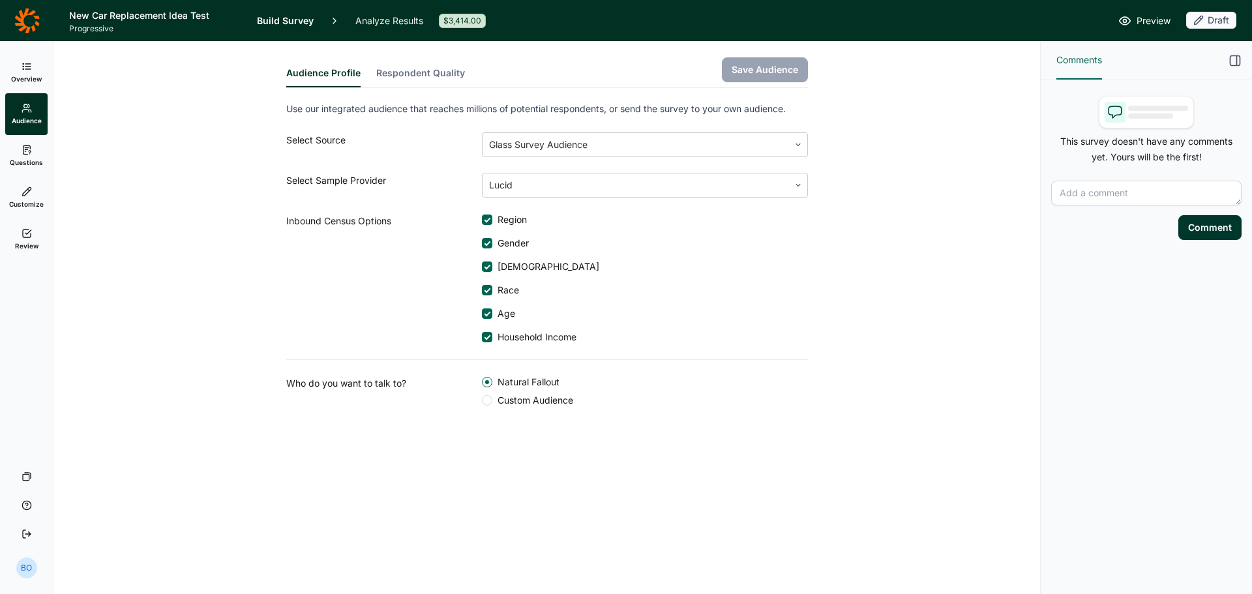
click at [35, 232] on link "Review" at bounding box center [26, 239] width 42 height 42
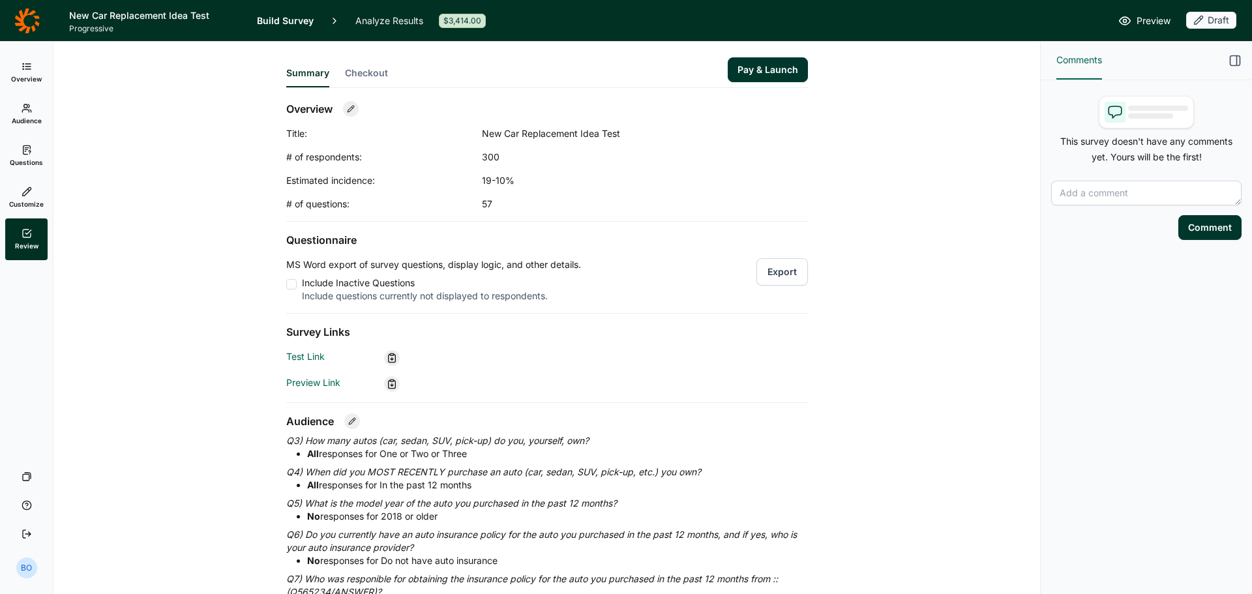
click at [34, 117] on span "Audience" at bounding box center [27, 120] width 30 height 9
